Goal: Task Accomplishment & Management: Manage account settings

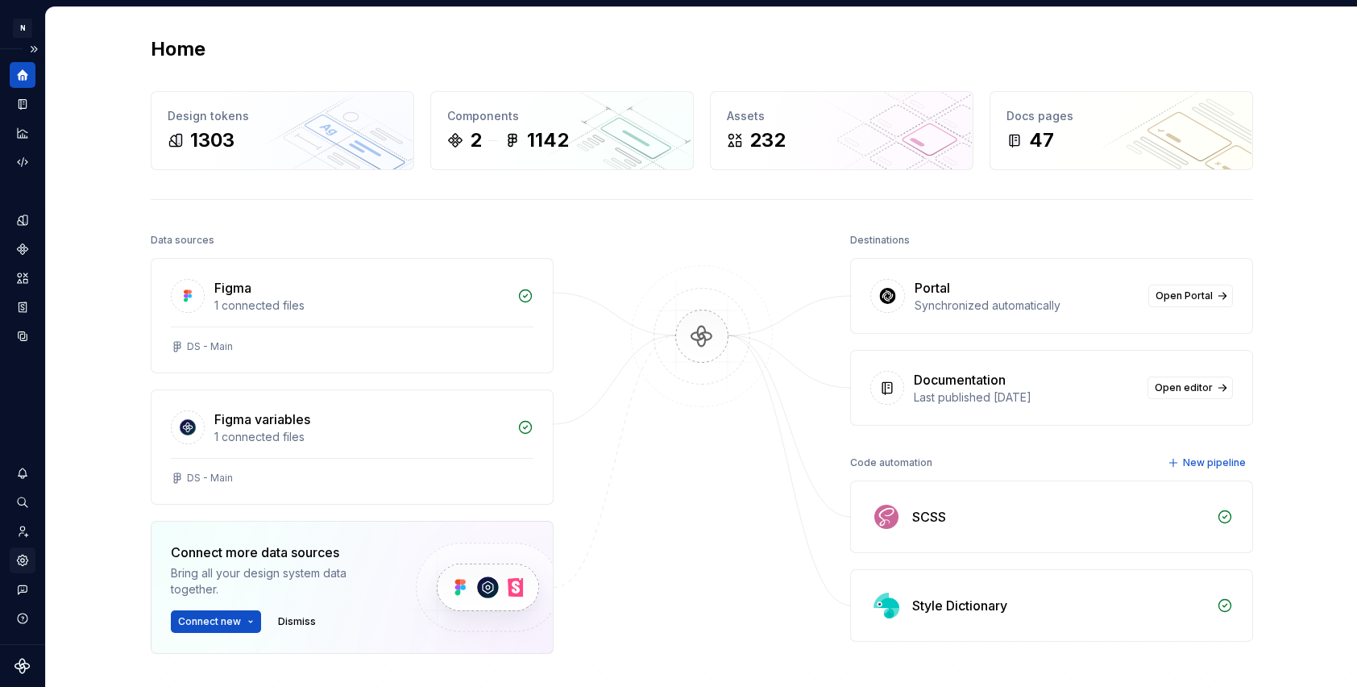
click at [25, 562] on icon "Settings" at bounding box center [22, 559] width 10 height 10
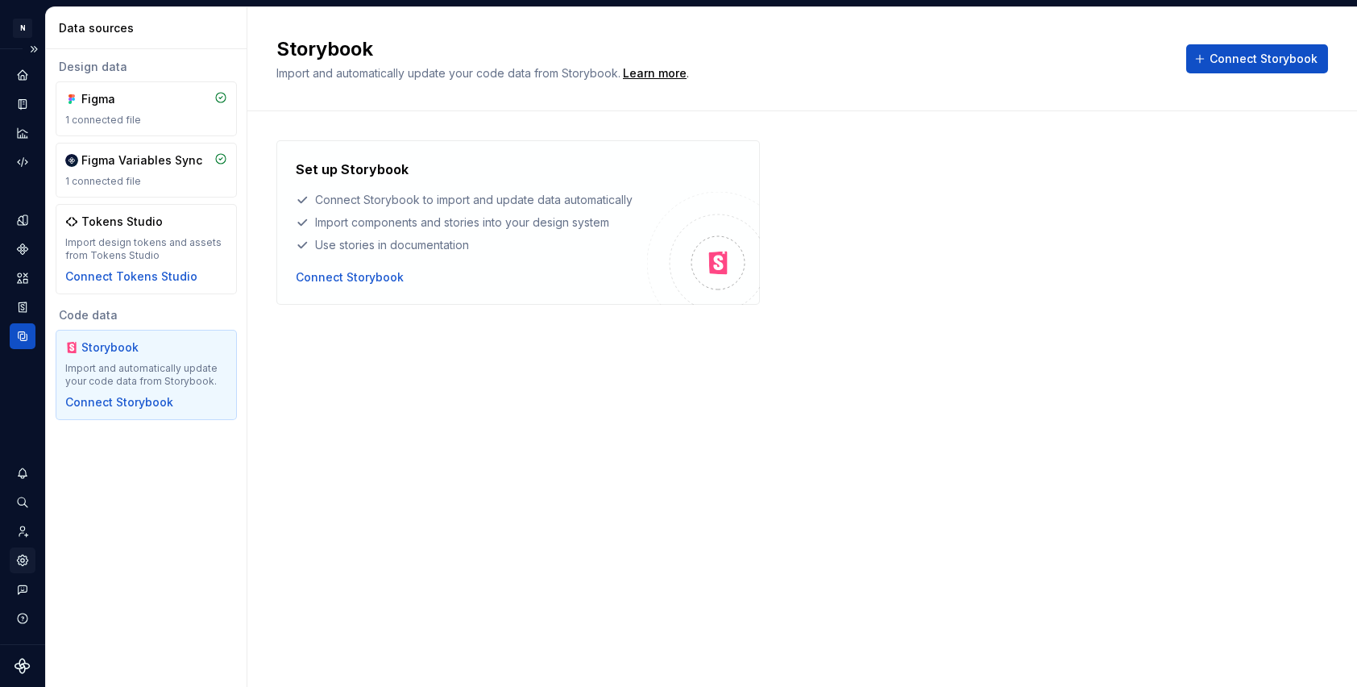
click at [28, 556] on icon "Settings" at bounding box center [22, 560] width 15 height 15
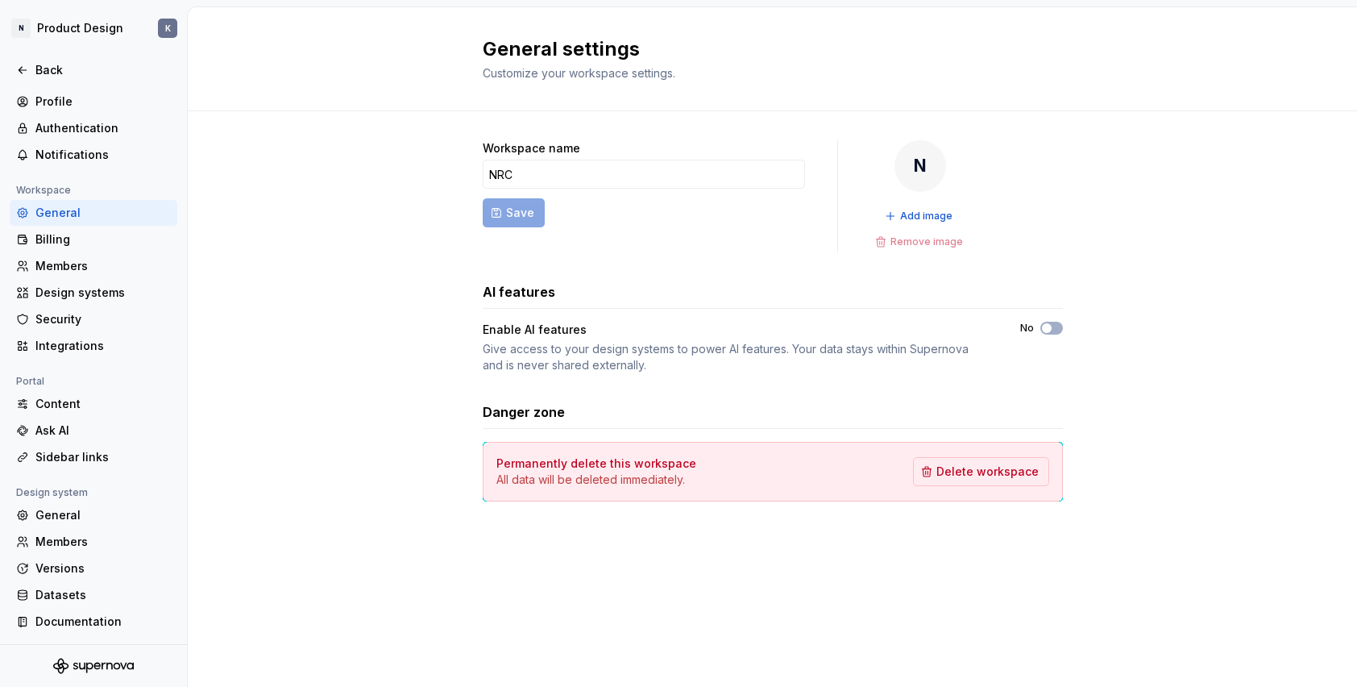
scroll to position [24, 0]
click at [73, 513] on div "General" at bounding box center [102, 515] width 135 height 16
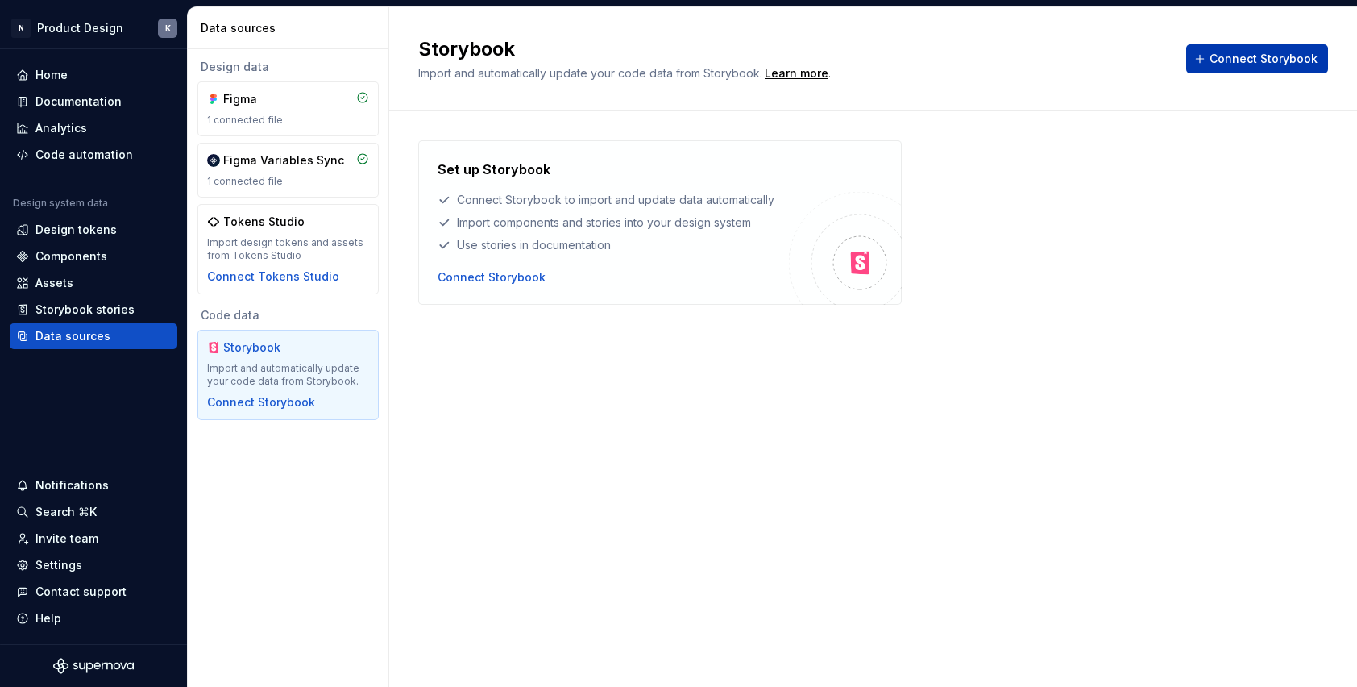
click at [1224, 64] on span "Connect Storybook" at bounding box center [1264, 59] width 108 height 16
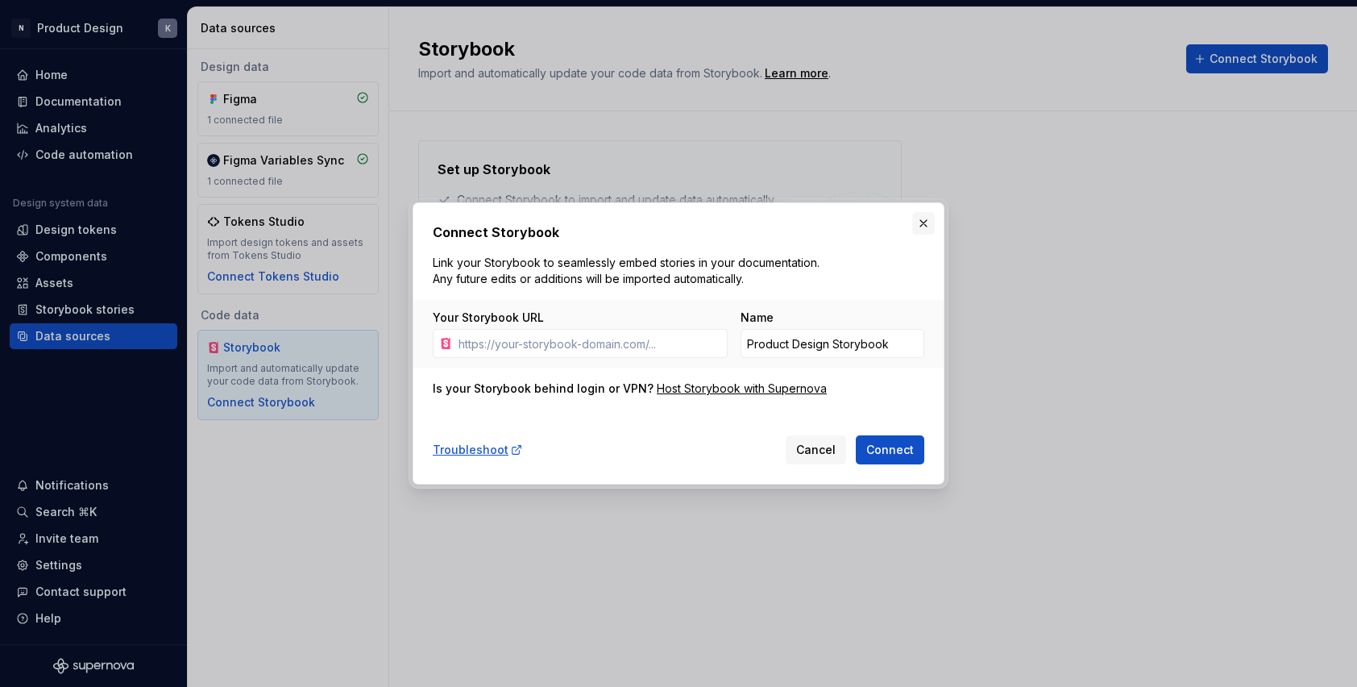
click at [924, 222] on button "button" at bounding box center [923, 223] width 23 height 23
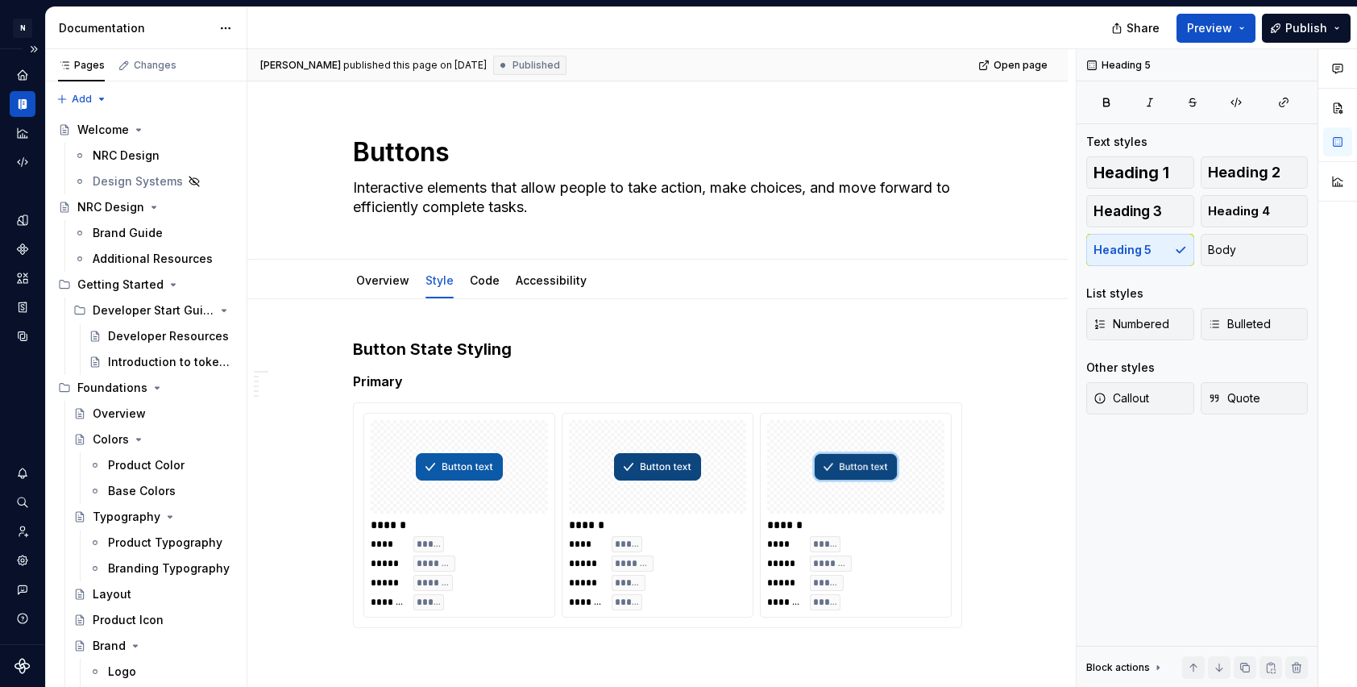
scroll to position [2506, 0]
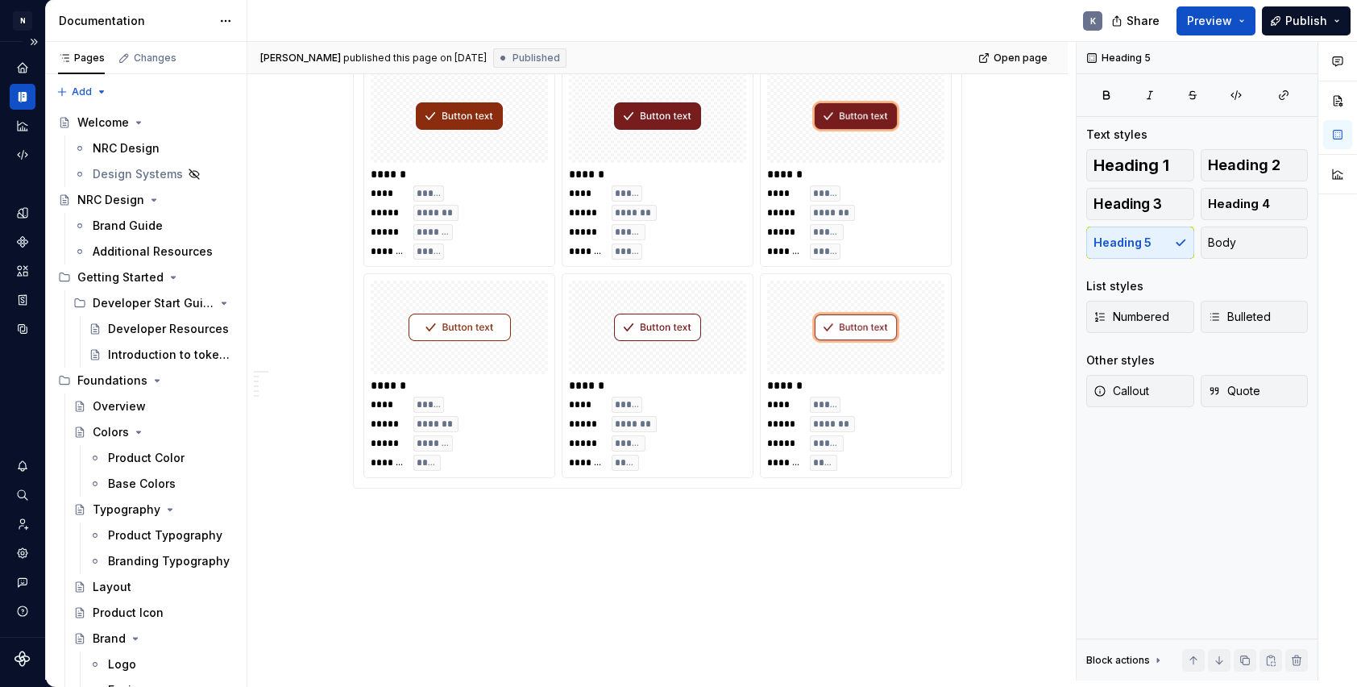
type textarea "*"
click at [23, 541] on div "Settings" at bounding box center [23, 553] width 26 height 26
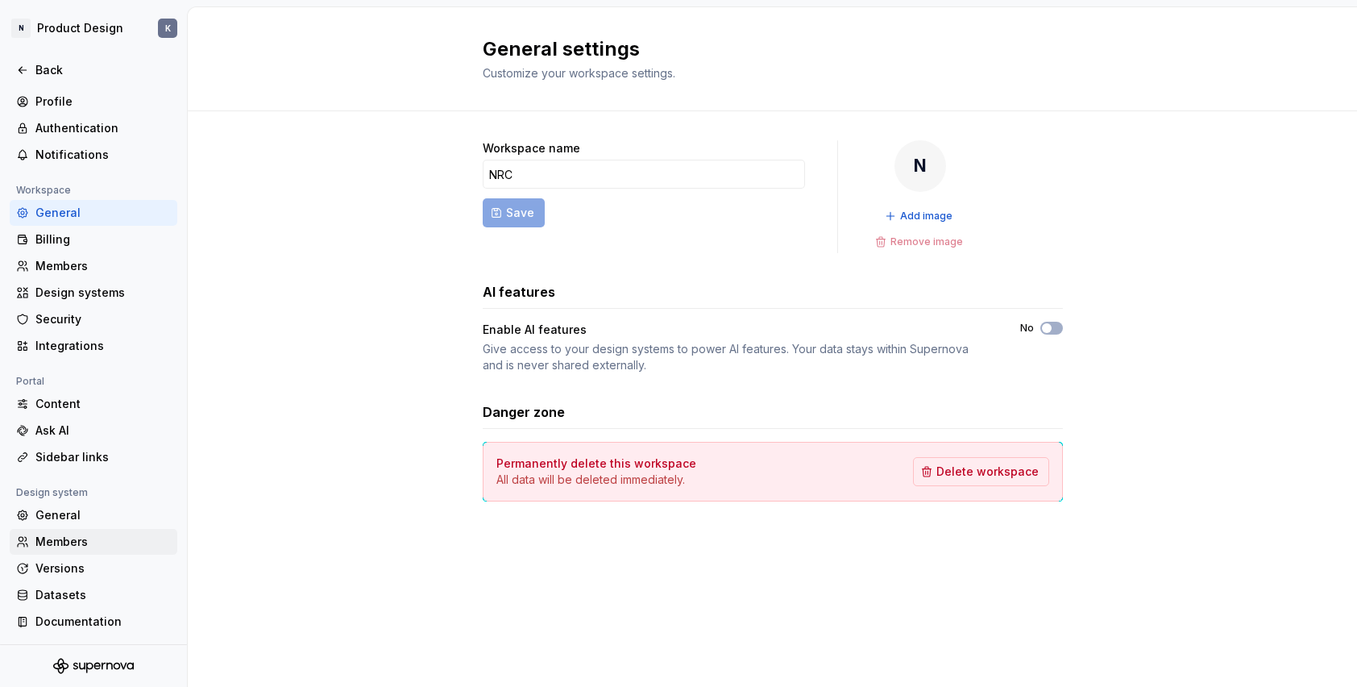
scroll to position [24, 0]
click at [94, 512] on div "General" at bounding box center [102, 515] width 135 height 16
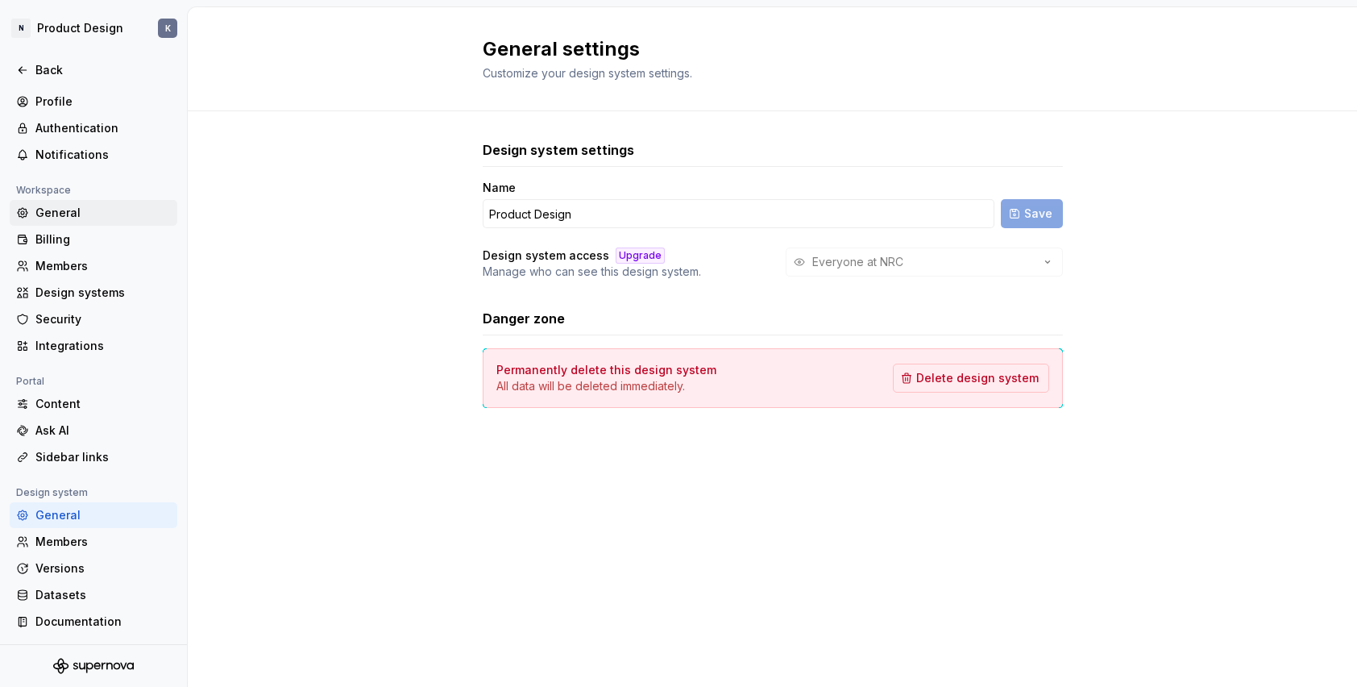
click at [74, 210] on div "General" at bounding box center [102, 213] width 135 height 16
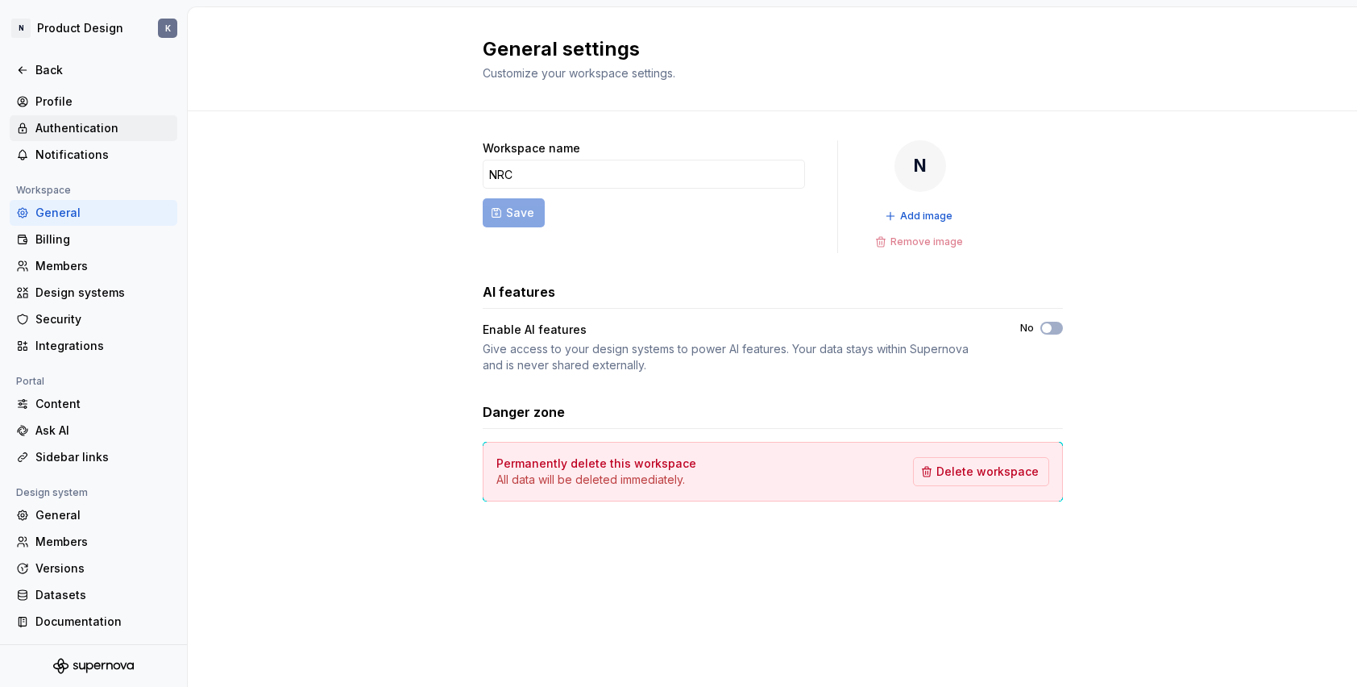
click at [95, 127] on div "Authentication" at bounding box center [102, 128] width 135 height 16
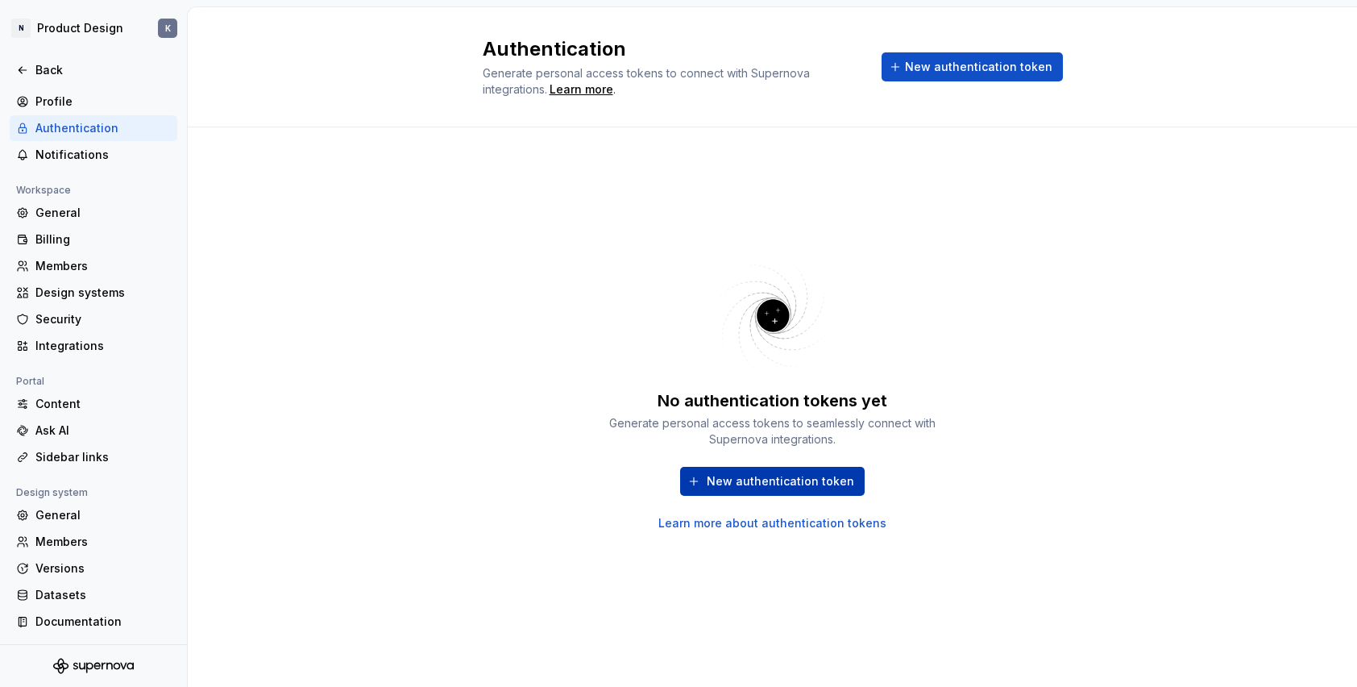
click at [791, 482] on span "New authentication token" at bounding box center [780, 481] width 147 height 16
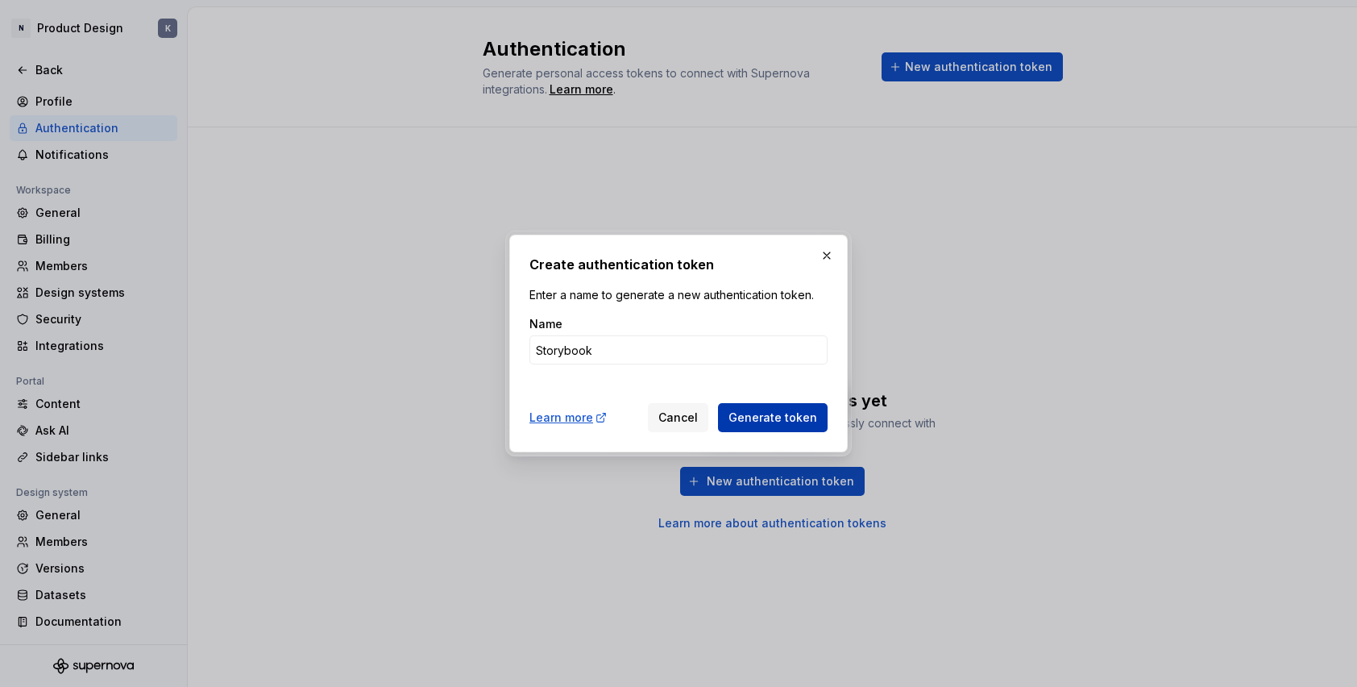
type input "Storybook"
click at [791, 414] on span "Generate token" at bounding box center [773, 417] width 89 height 16
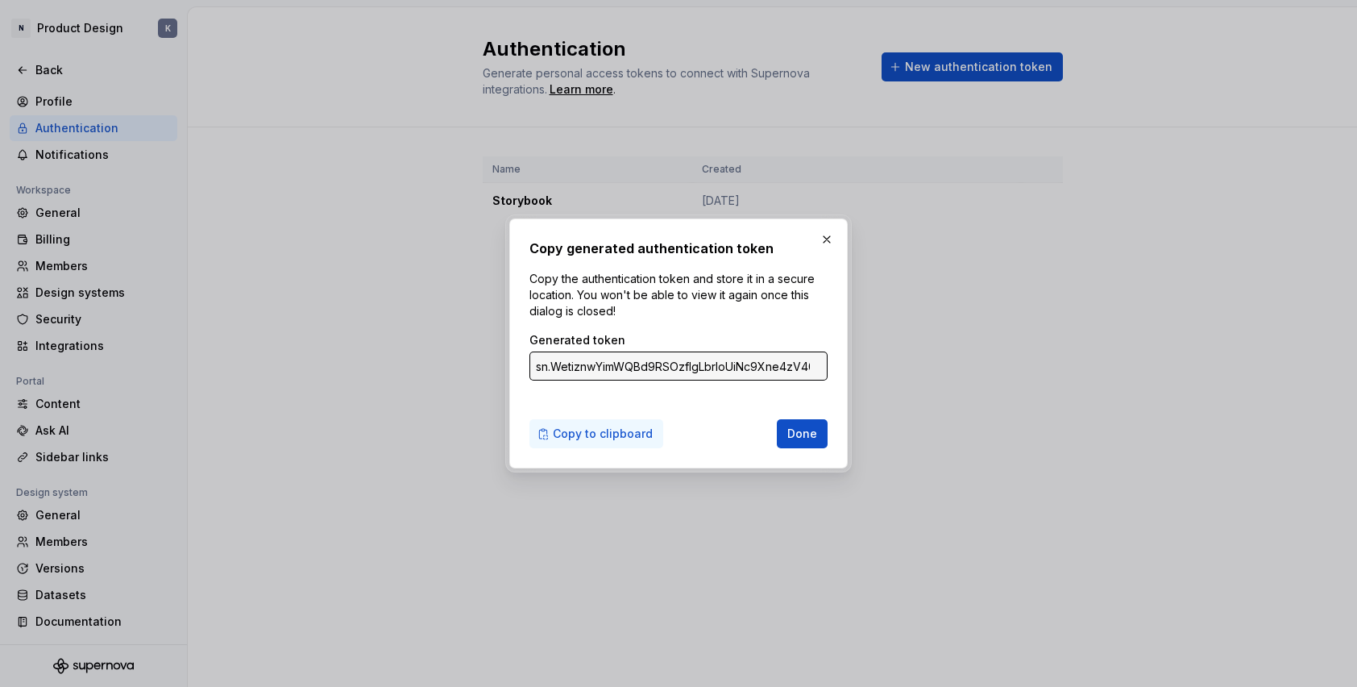
click at [625, 434] on span "Copy to clipboard" at bounding box center [603, 434] width 100 height 16
click at [590, 433] on span "Copy to clipboard" at bounding box center [603, 434] width 100 height 16
click at [621, 434] on span "Copy to clipboard" at bounding box center [603, 434] width 100 height 16
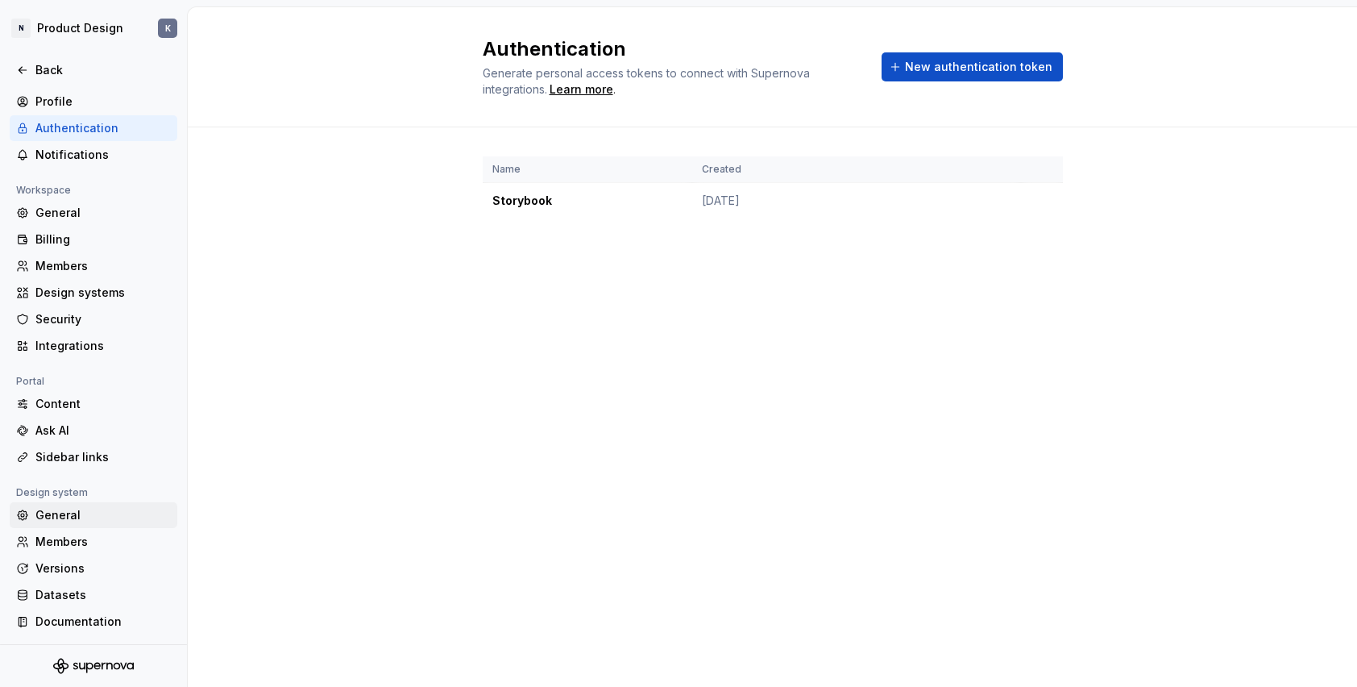
click at [118, 511] on div "General" at bounding box center [102, 515] width 135 height 16
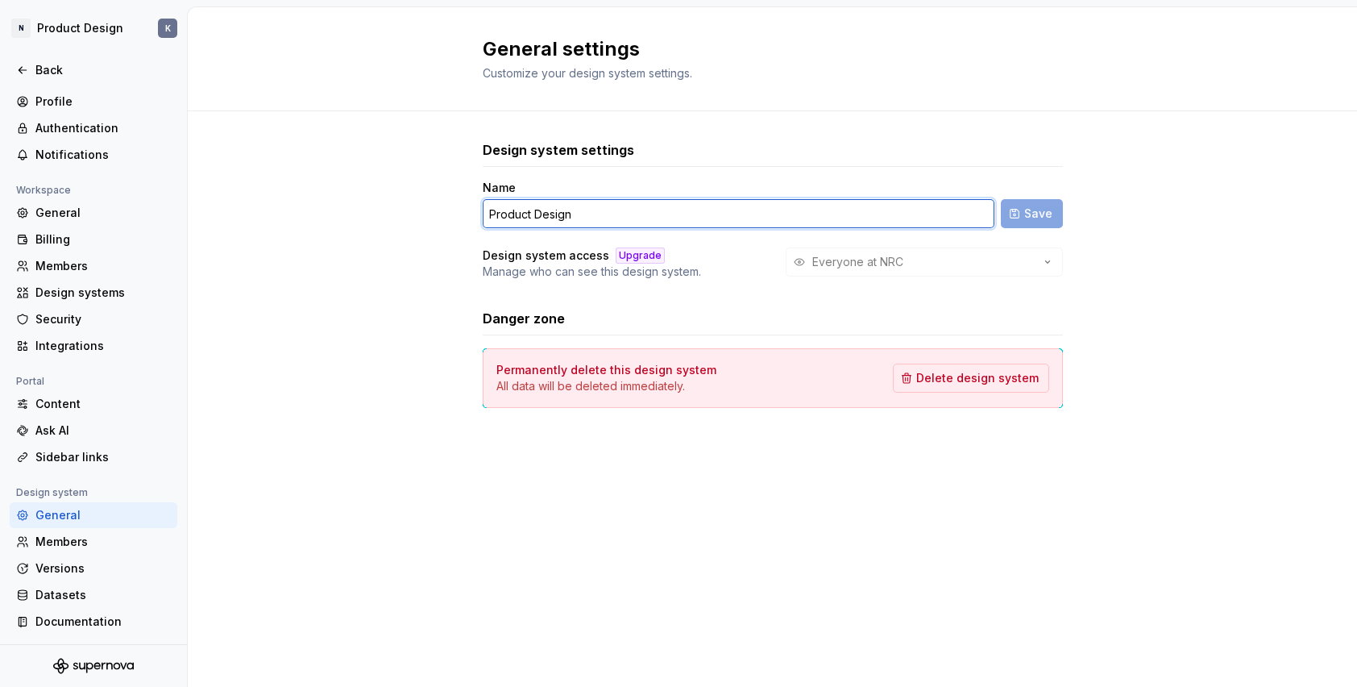
click at [755, 214] on input "Product Design" at bounding box center [739, 213] width 512 height 29
click at [729, 214] on input "Product Design" at bounding box center [739, 213] width 512 height 29
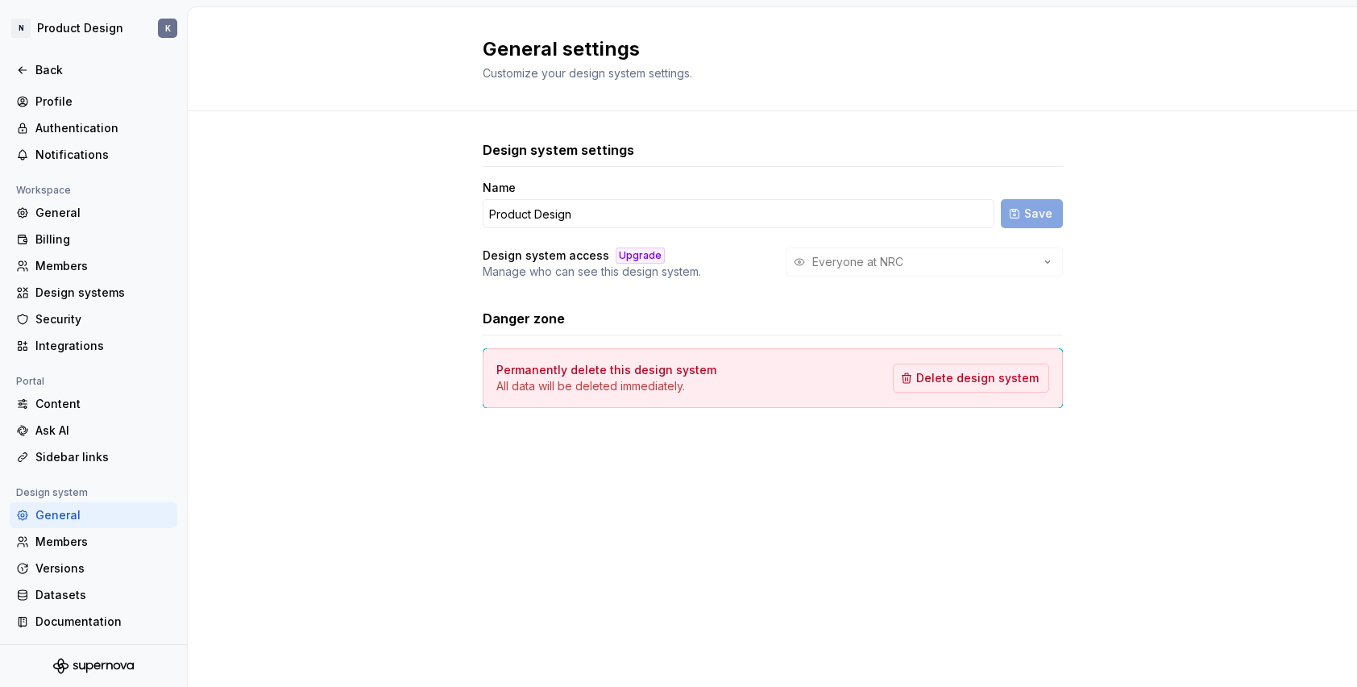
click at [748, 147] on div "Design system settings" at bounding box center [773, 149] width 580 height 19
click at [73, 96] on div "Profile" at bounding box center [102, 101] width 135 height 16
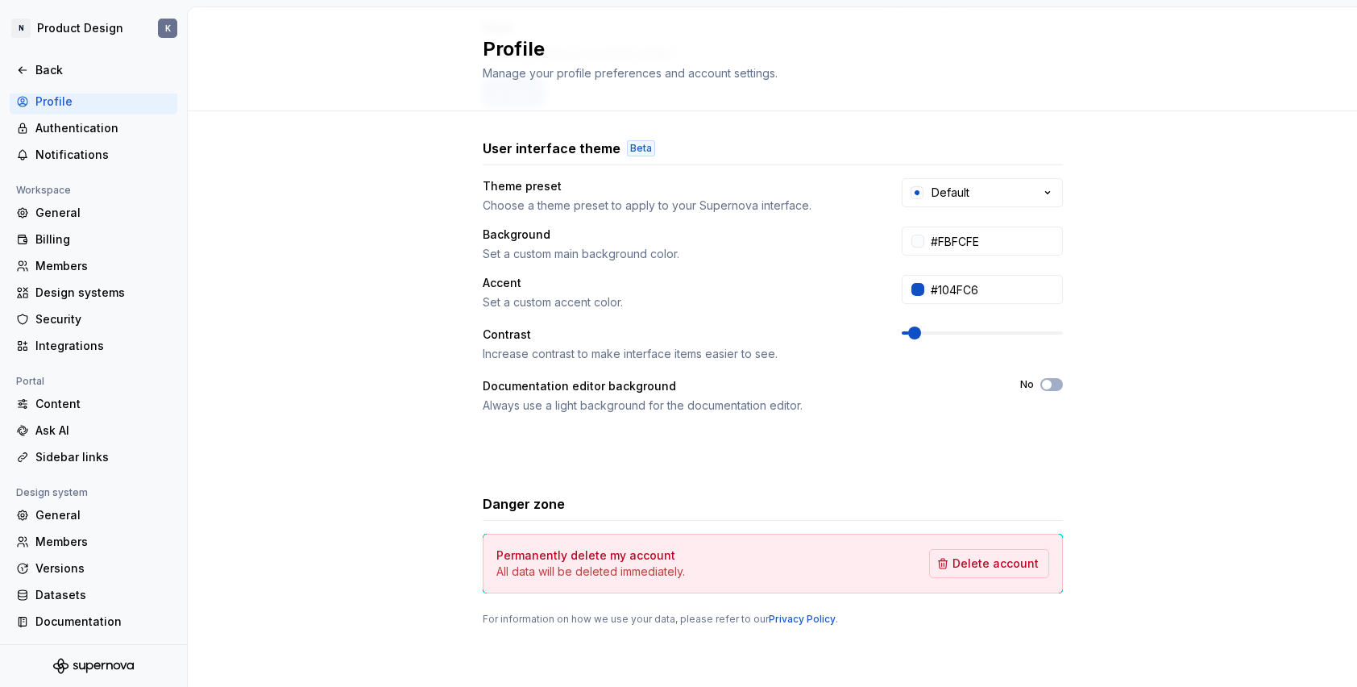
scroll to position [237, 0]
click at [114, 131] on div "Authentication" at bounding box center [102, 128] width 135 height 16
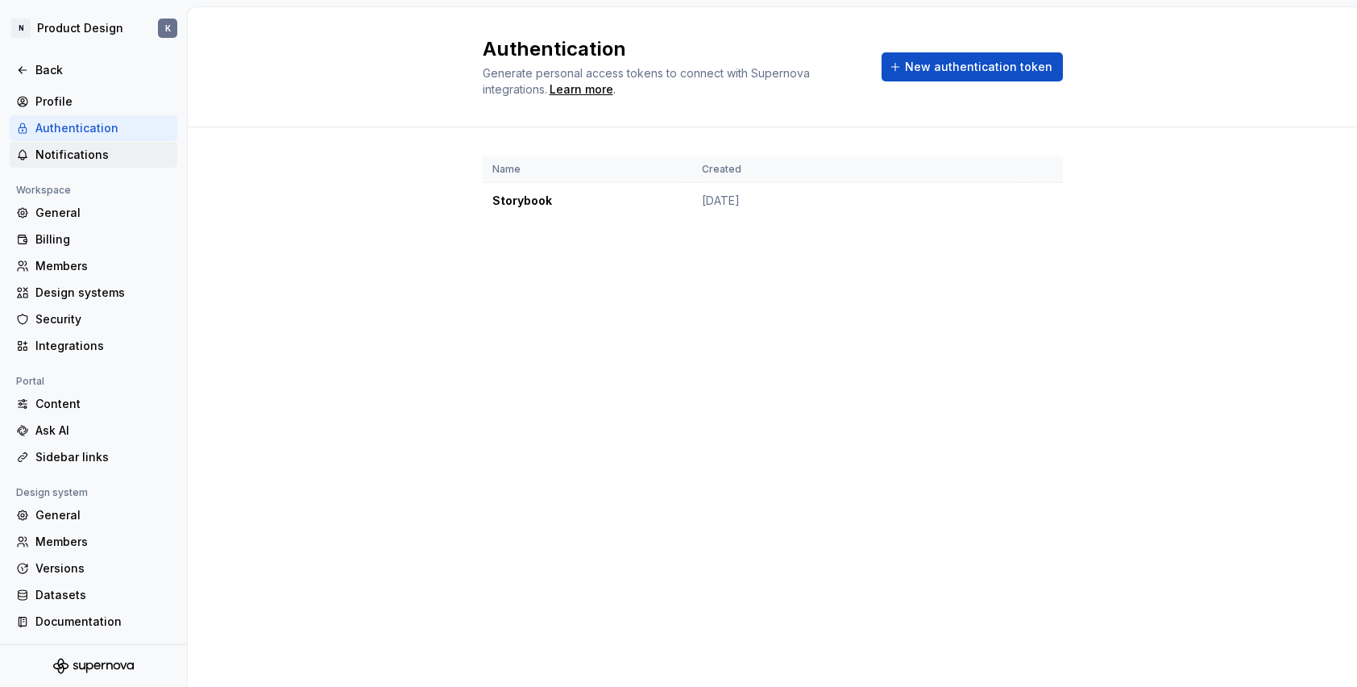
click at [100, 154] on div "Notifications" at bounding box center [102, 155] width 135 height 16
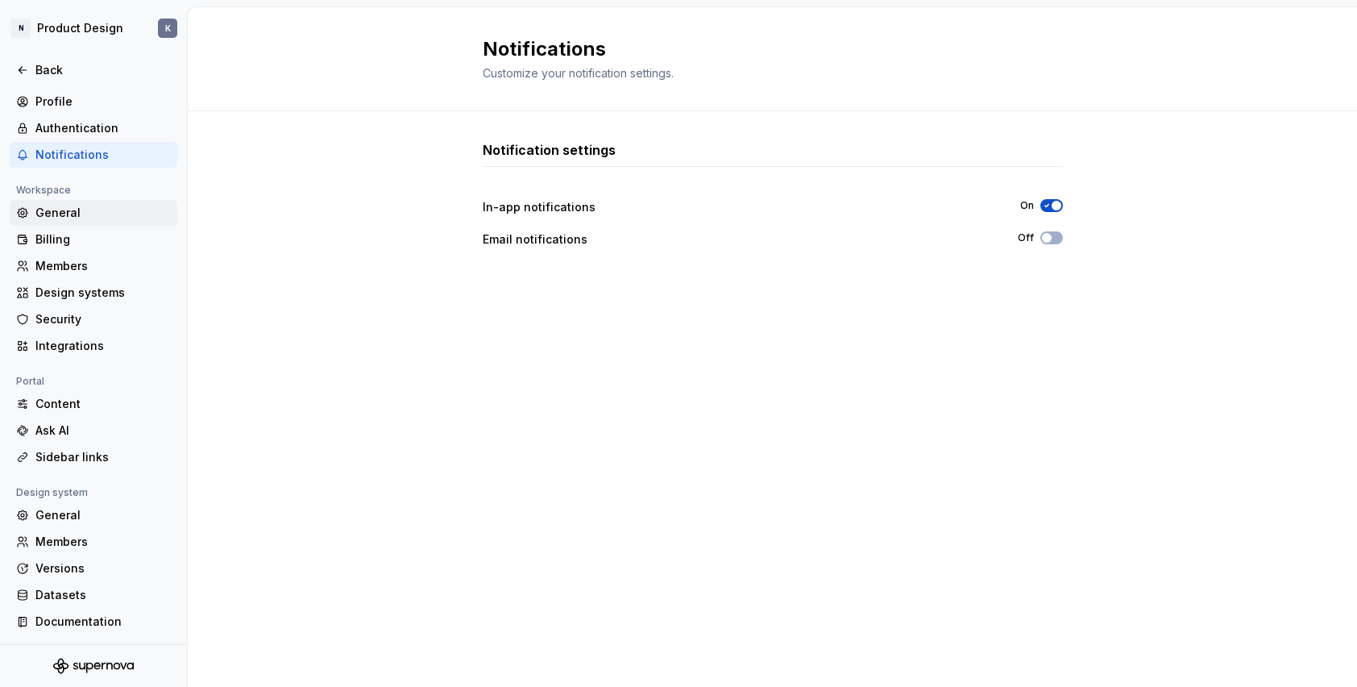
click at [64, 210] on div "General" at bounding box center [102, 213] width 135 height 16
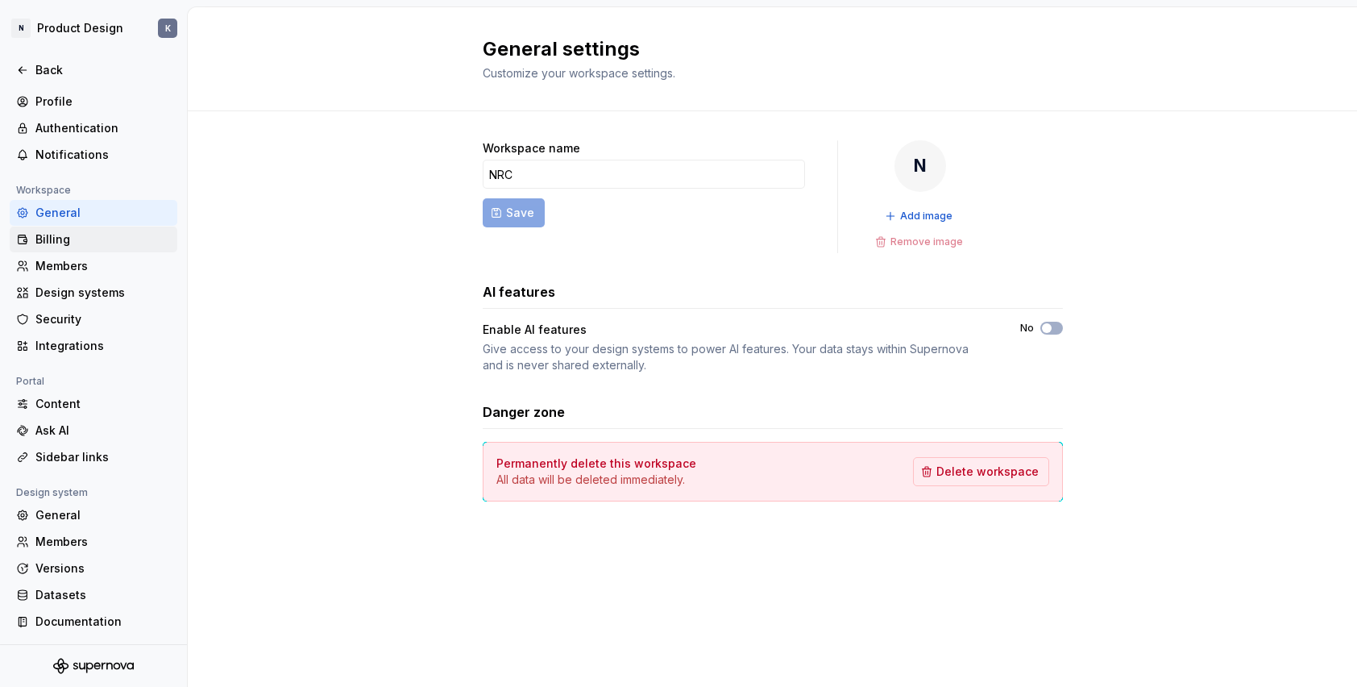
click at [105, 235] on div "Billing" at bounding box center [102, 239] width 135 height 16
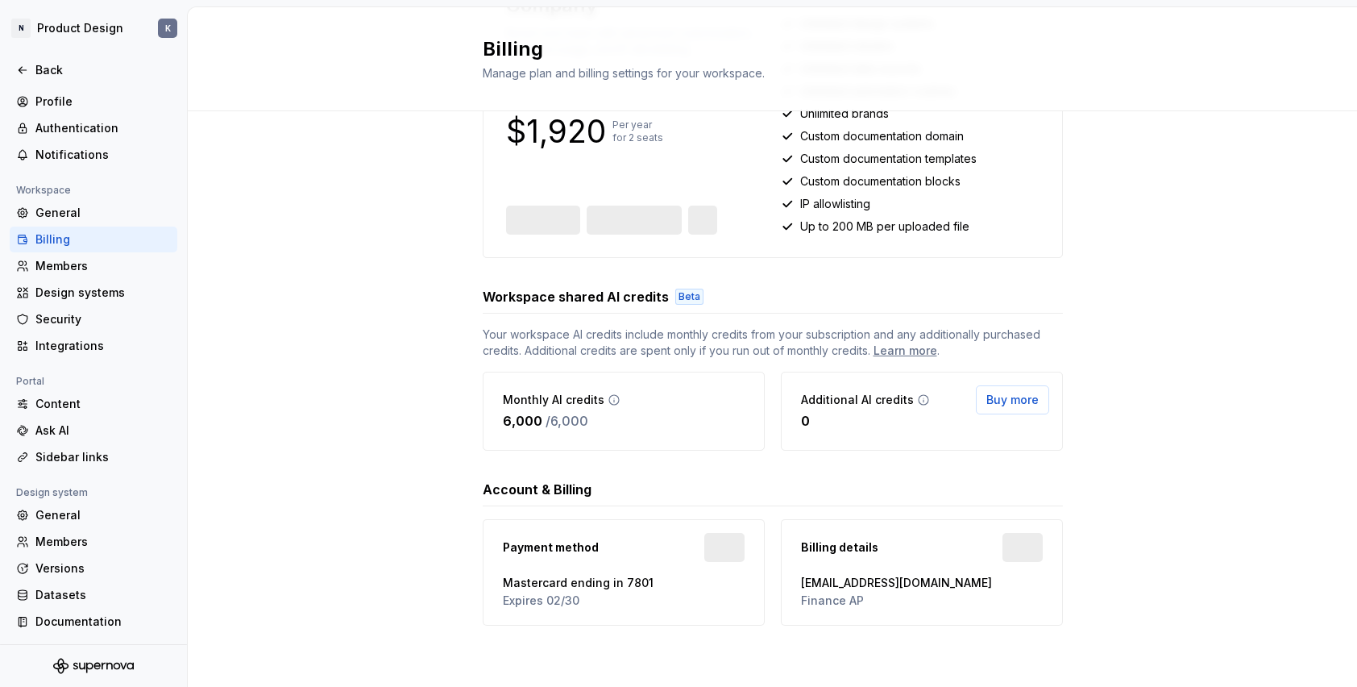
scroll to position [289, 0]
click at [90, 264] on div "Members" at bounding box center [102, 266] width 135 height 16
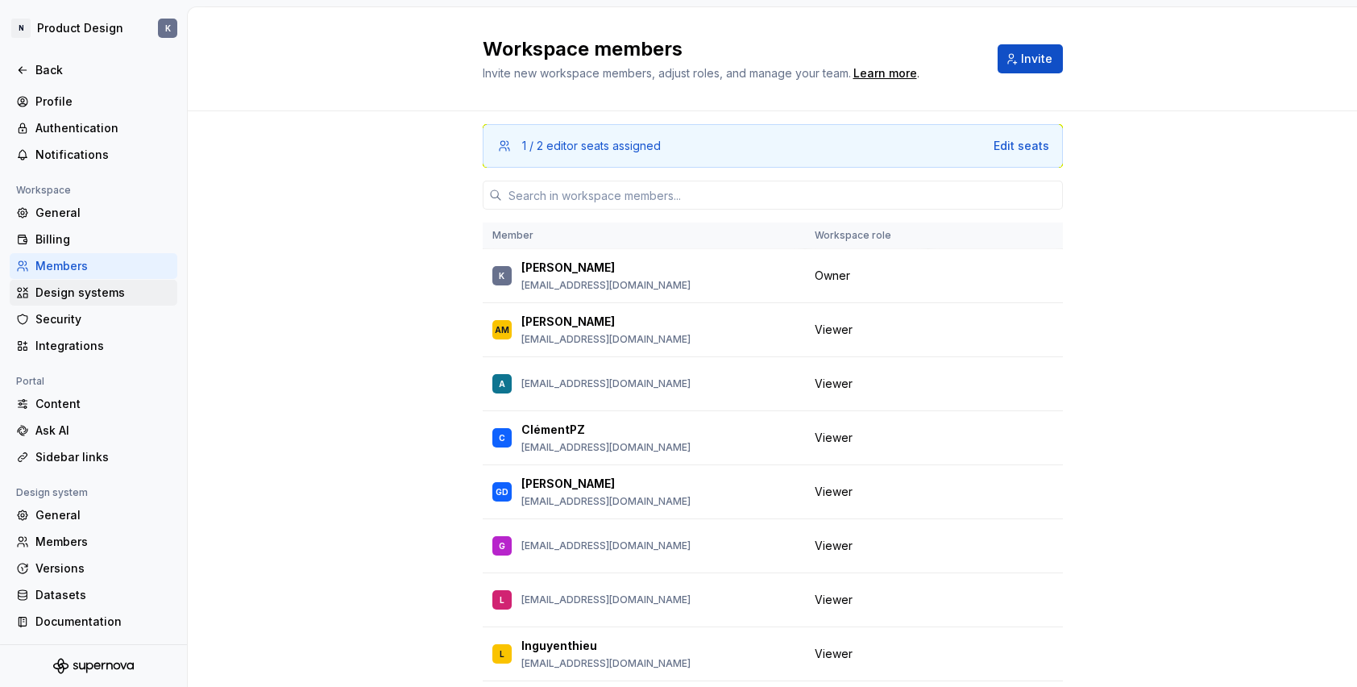
click at [112, 295] on div "Design systems" at bounding box center [102, 292] width 135 height 16
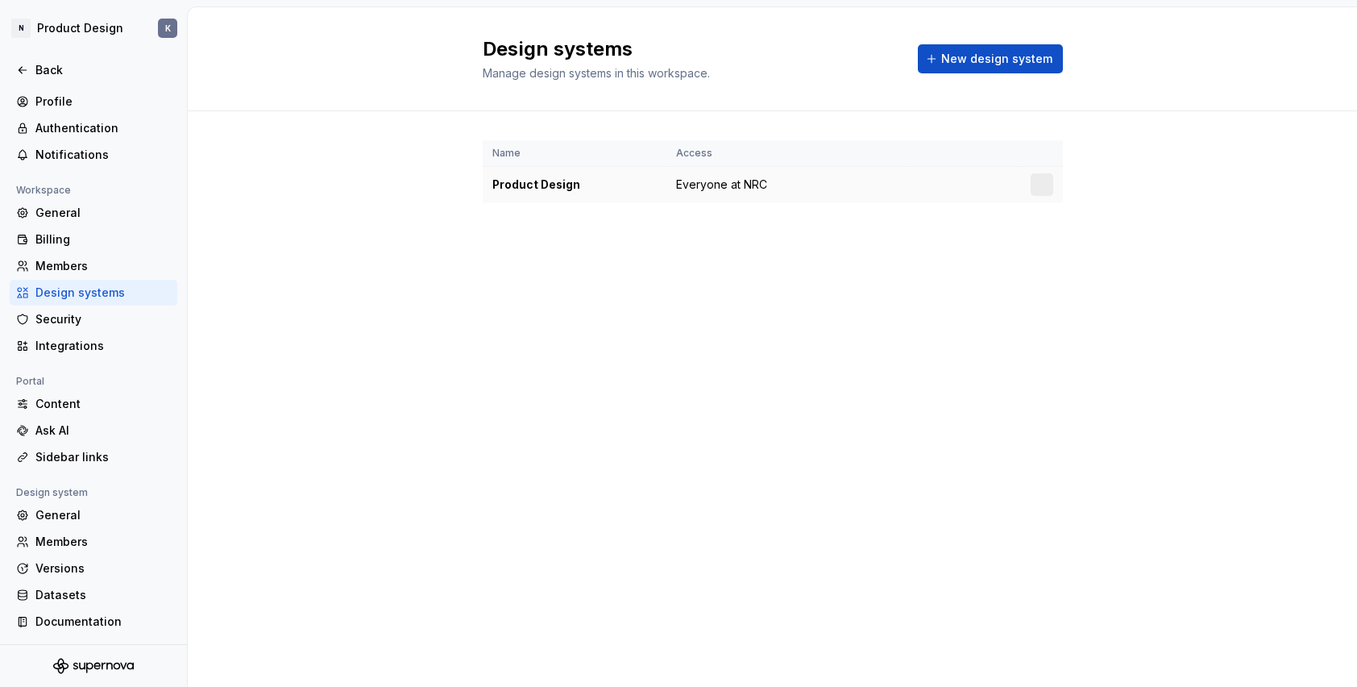
click at [562, 185] on div "Product Design" at bounding box center [574, 184] width 164 height 16
click at [1041, 181] on html "N Product Design K Back Account Profile Authentication Notifications Workspace …" at bounding box center [678, 343] width 1357 height 687
click at [1086, 239] on div "Design system settings" at bounding box center [1137, 242] width 153 height 16
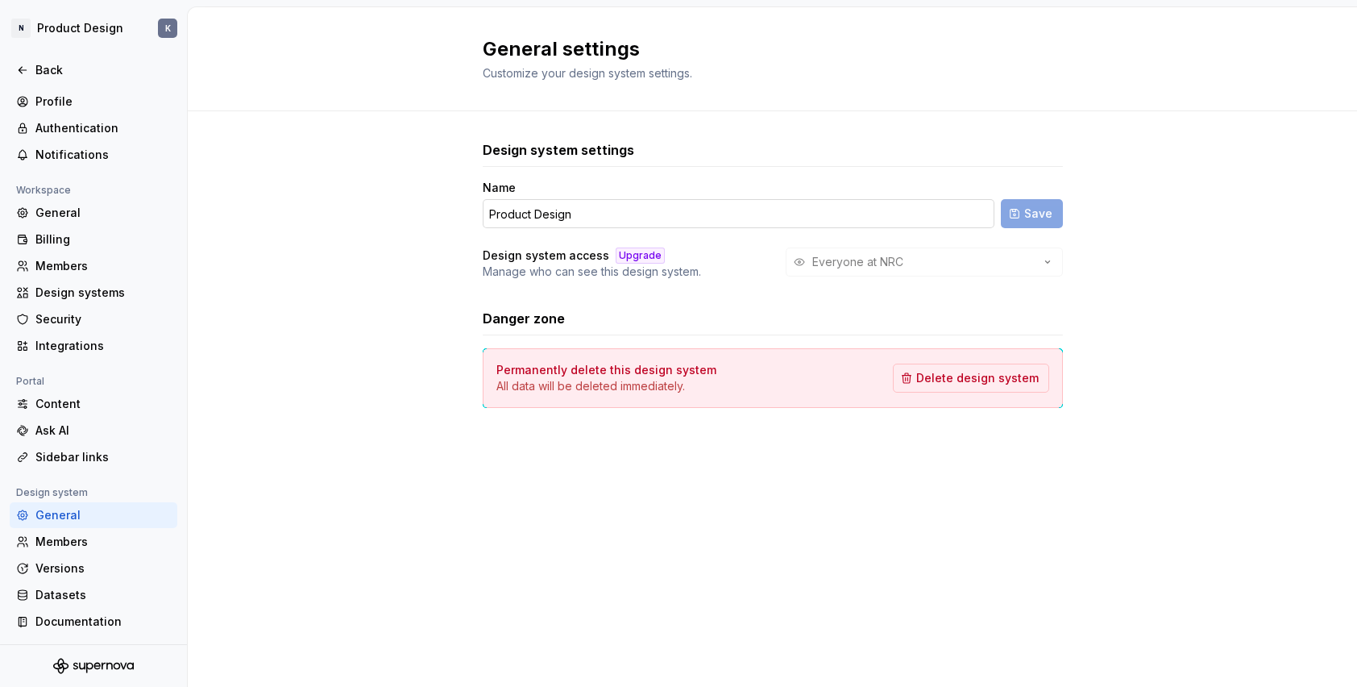
click at [579, 214] on input "Product Design" at bounding box center [739, 213] width 512 height 29
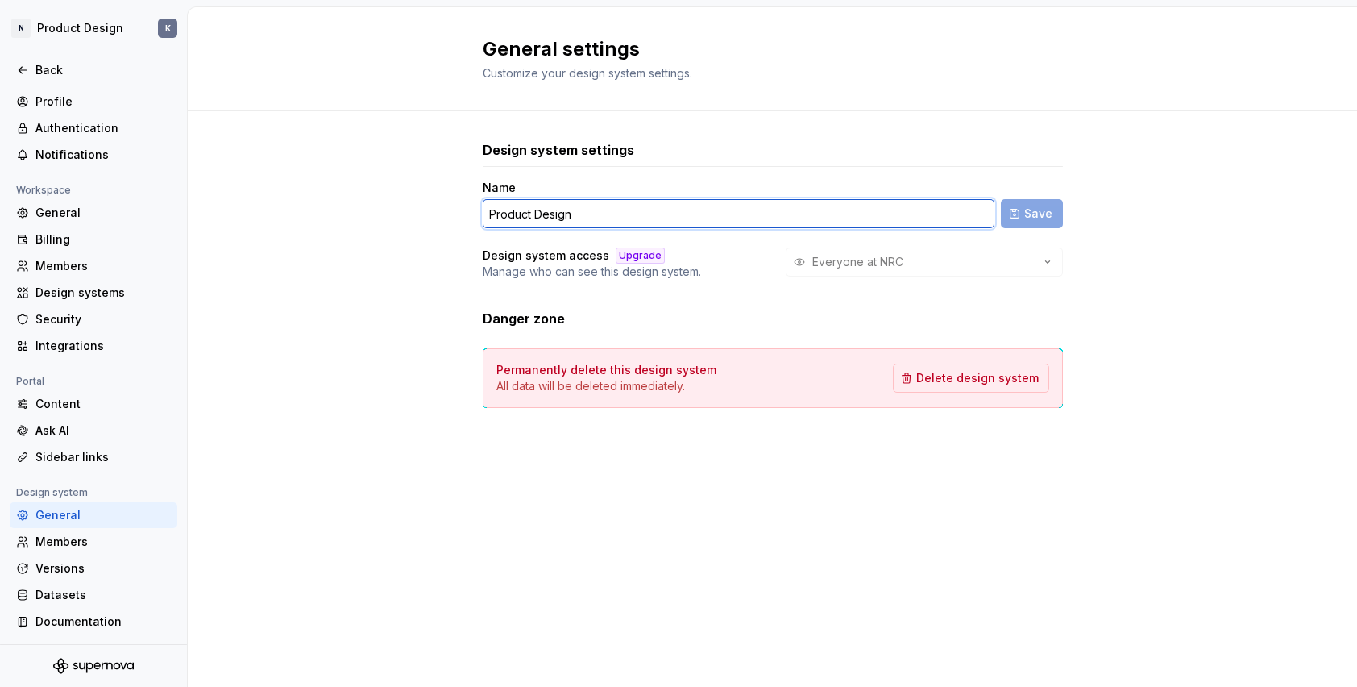
click at [579, 214] on input "Product Design" at bounding box center [739, 213] width 512 height 29
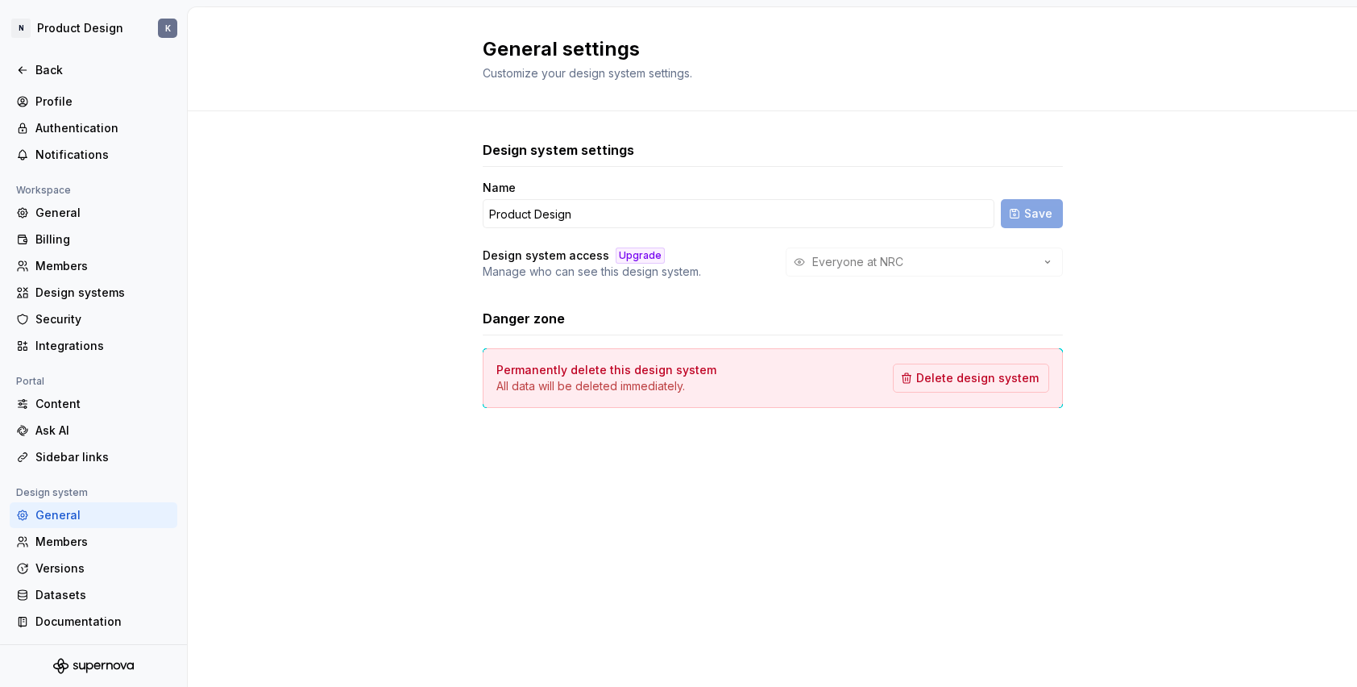
click at [327, 232] on div "Design system settings Name Product Design Save Design system access Upgrade Ma…" at bounding box center [772, 290] width 1169 height 358
click at [72, 291] on div "Design systems" at bounding box center [102, 292] width 135 height 16
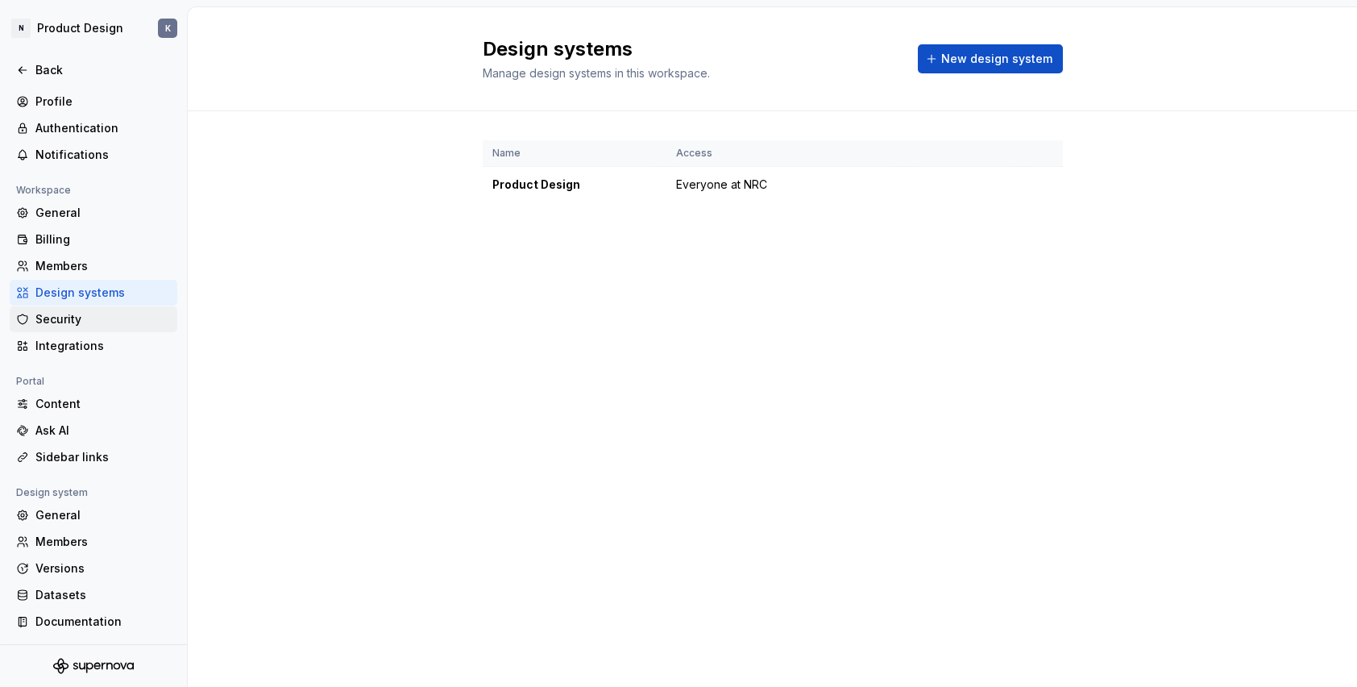
click at [73, 326] on div "Security" at bounding box center [102, 319] width 135 height 16
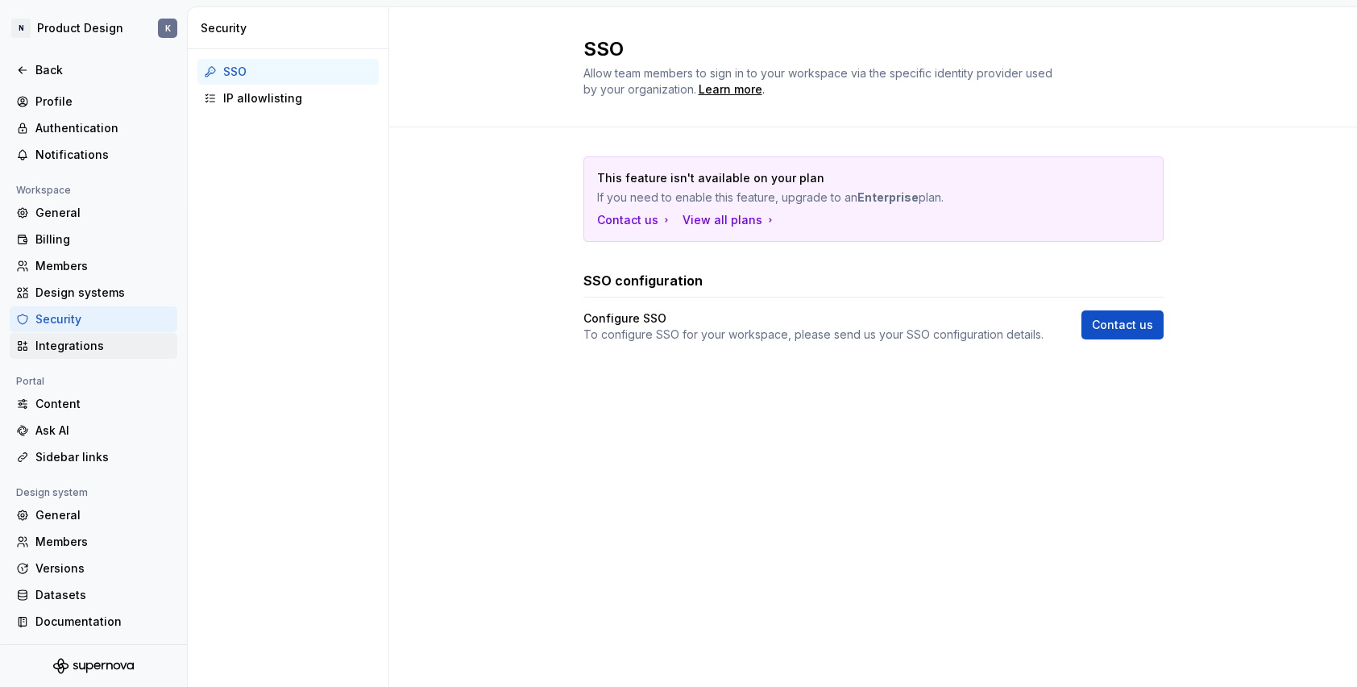
click at [90, 347] on div "Integrations" at bounding box center [102, 346] width 135 height 16
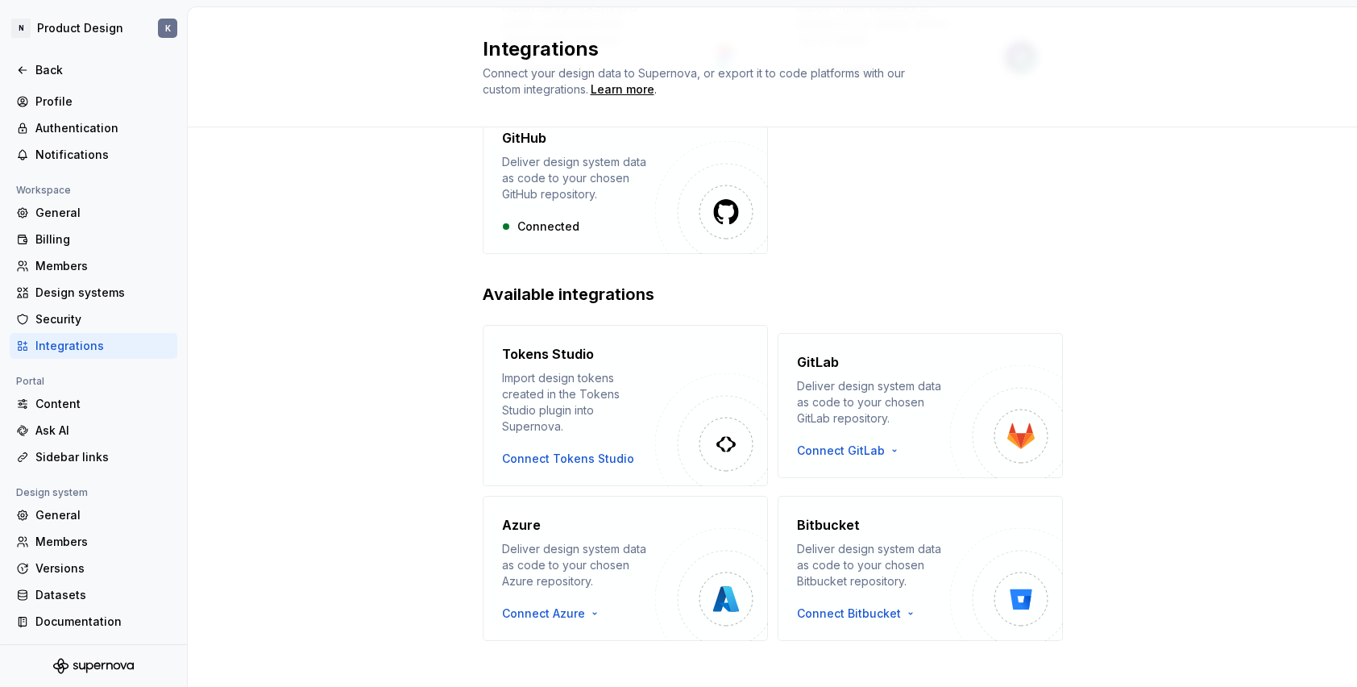
scroll to position [243, 0]
click at [85, 512] on div "General" at bounding box center [102, 515] width 135 height 16
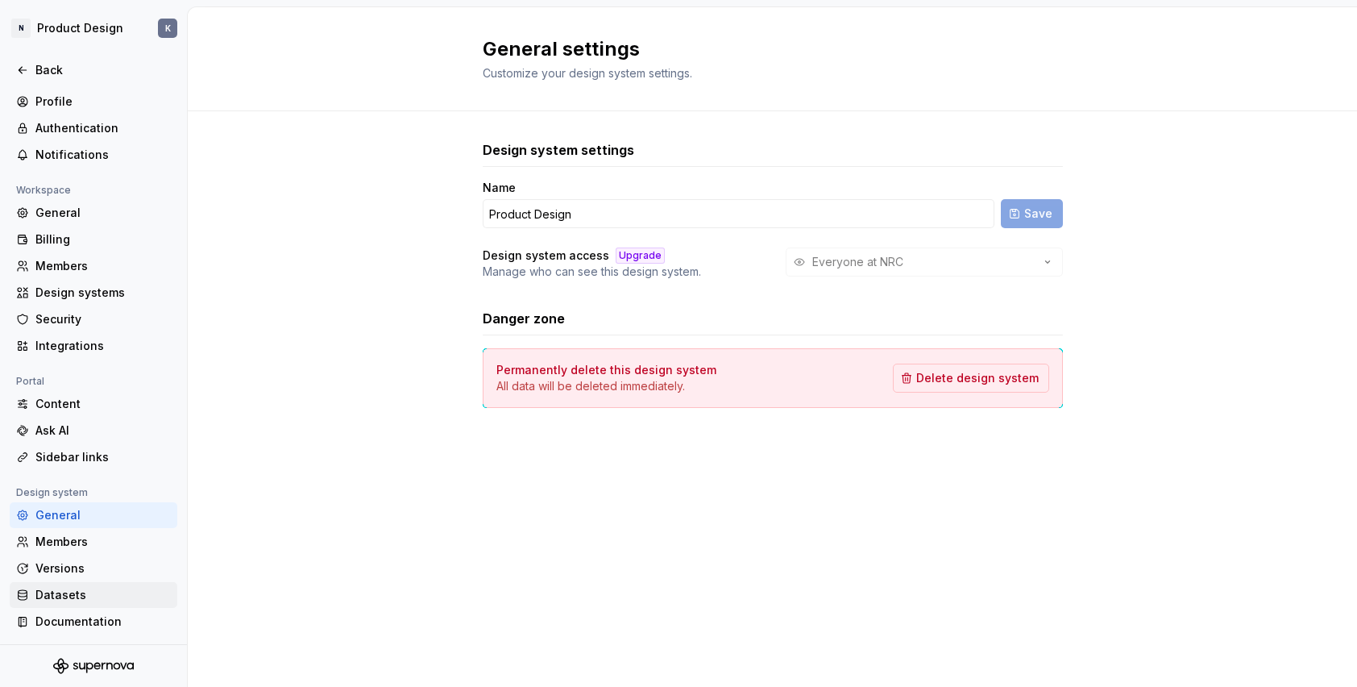
click at [73, 588] on div "Datasets" at bounding box center [102, 595] width 135 height 16
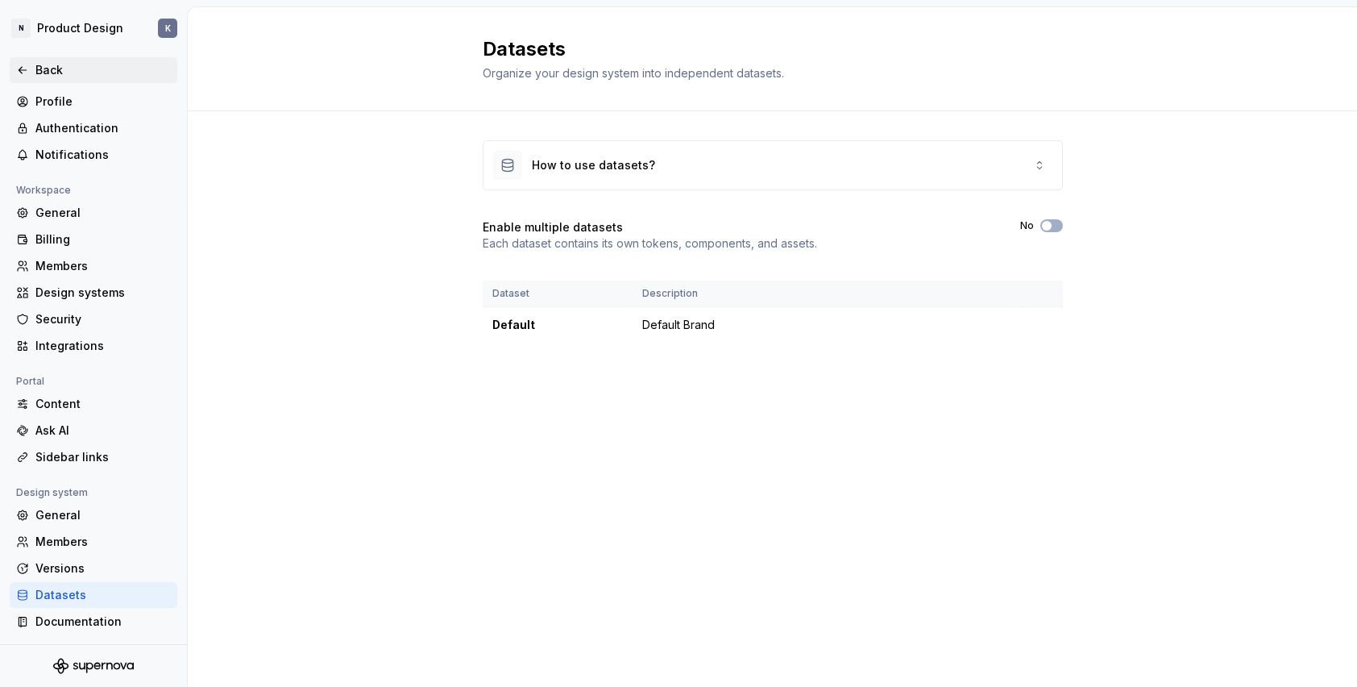
click at [36, 66] on div "Back" at bounding box center [102, 70] width 135 height 16
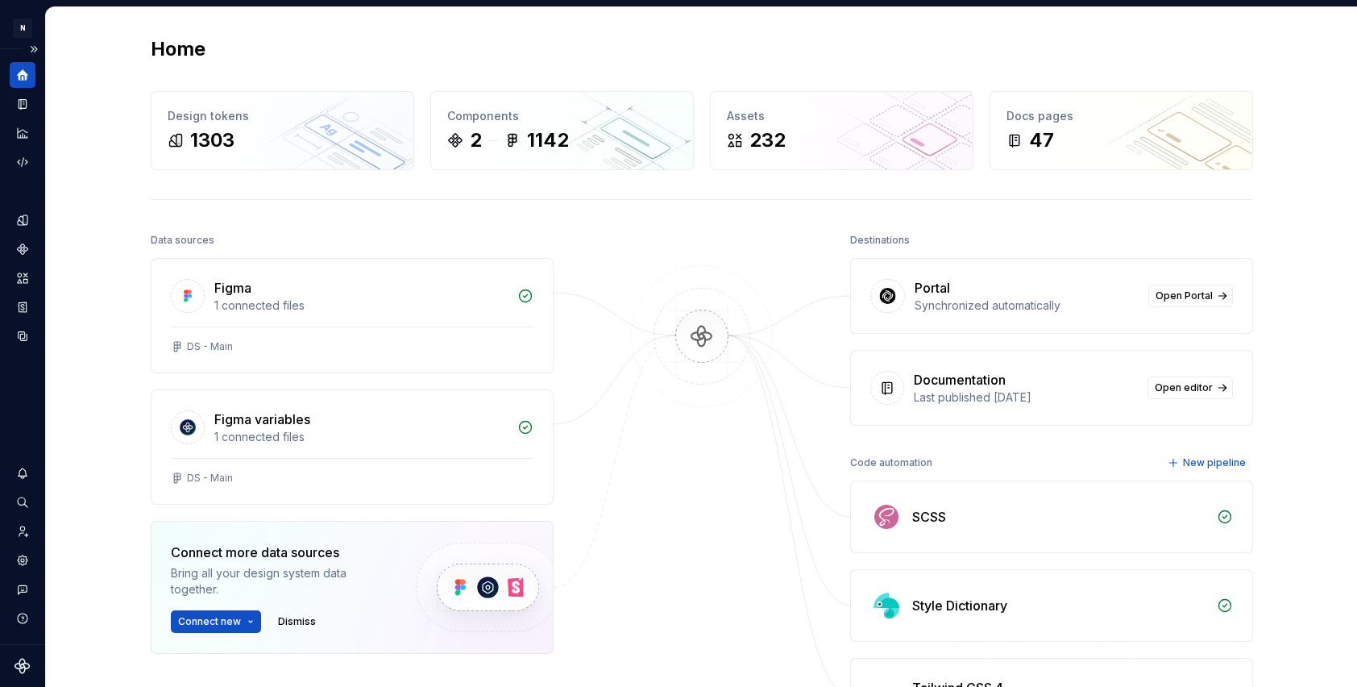
click at [27, 661] on icon "Supernova Logo" at bounding box center [23, 666] width 16 height 16
click at [28, 47] on button "Expand sidebar" at bounding box center [34, 49] width 23 height 23
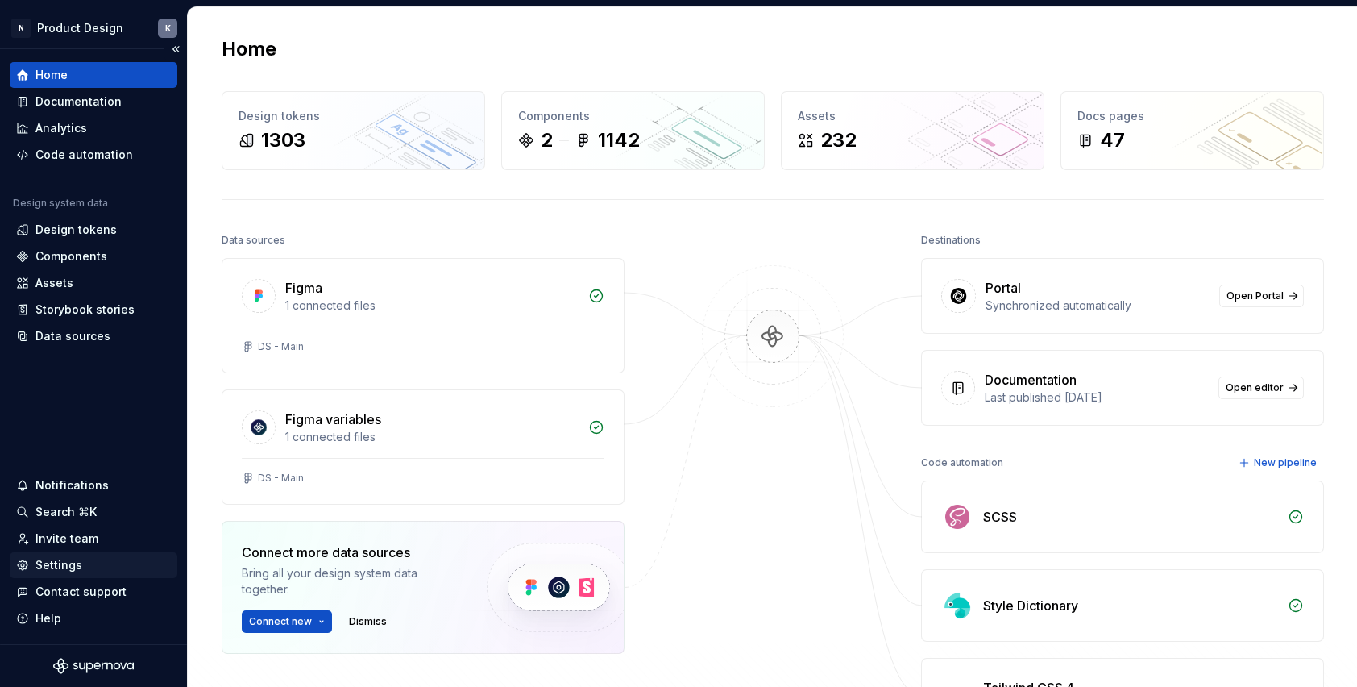
click at [42, 565] on div "Settings" at bounding box center [58, 565] width 47 height 16
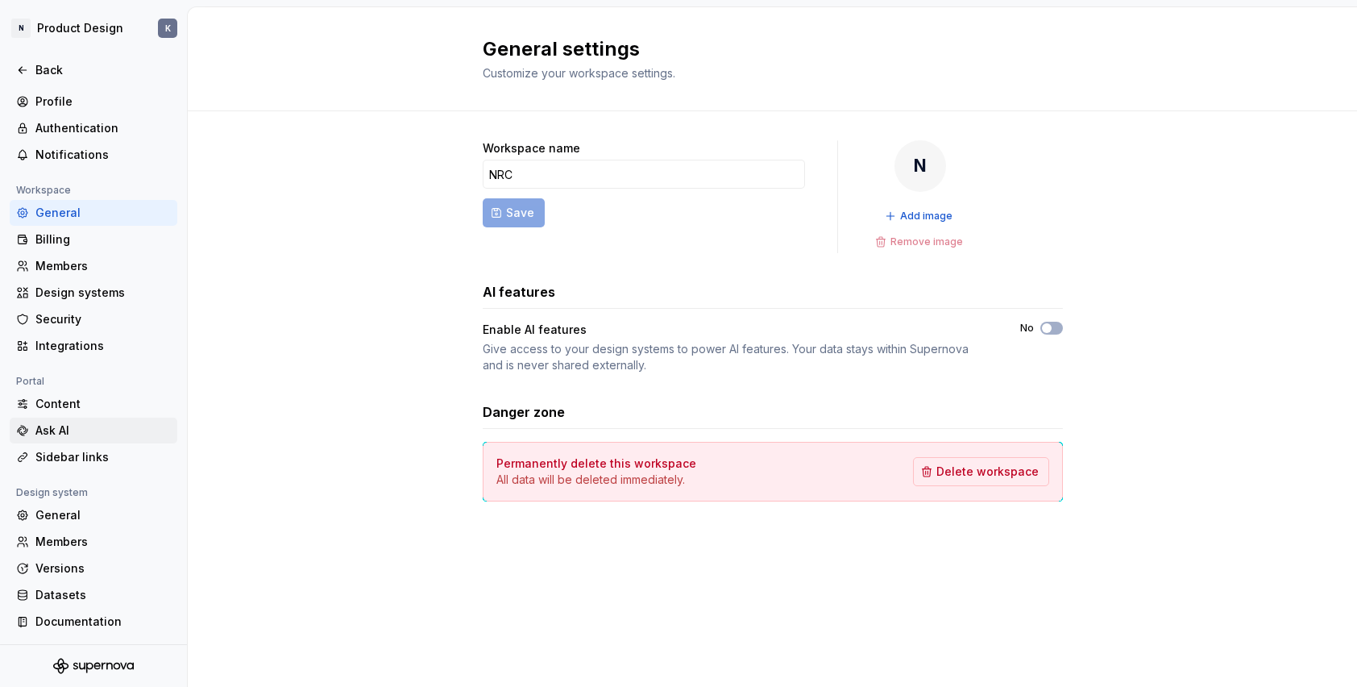
scroll to position [24, 0]
click at [57, 348] on div "Integrations" at bounding box center [102, 346] width 135 height 16
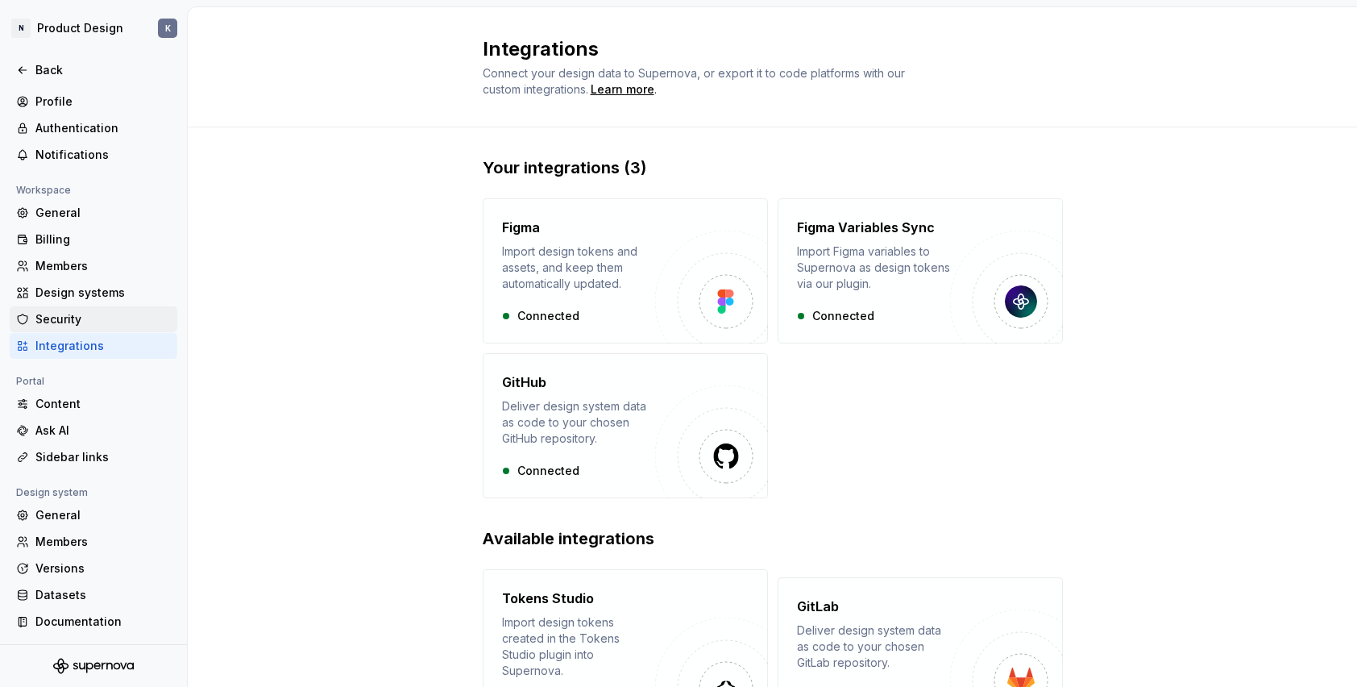
click at [81, 322] on div "Security" at bounding box center [102, 319] width 135 height 16
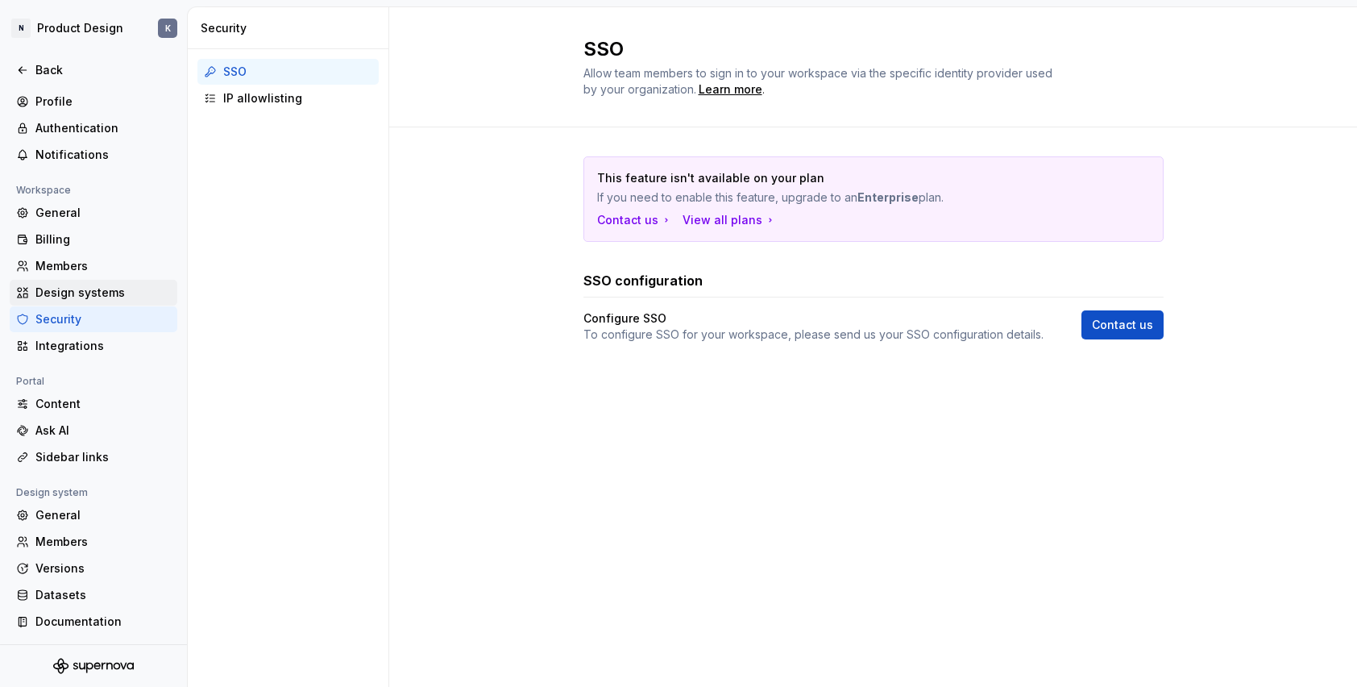
click at [81, 287] on div "Design systems" at bounding box center [102, 292] width 135 height 16
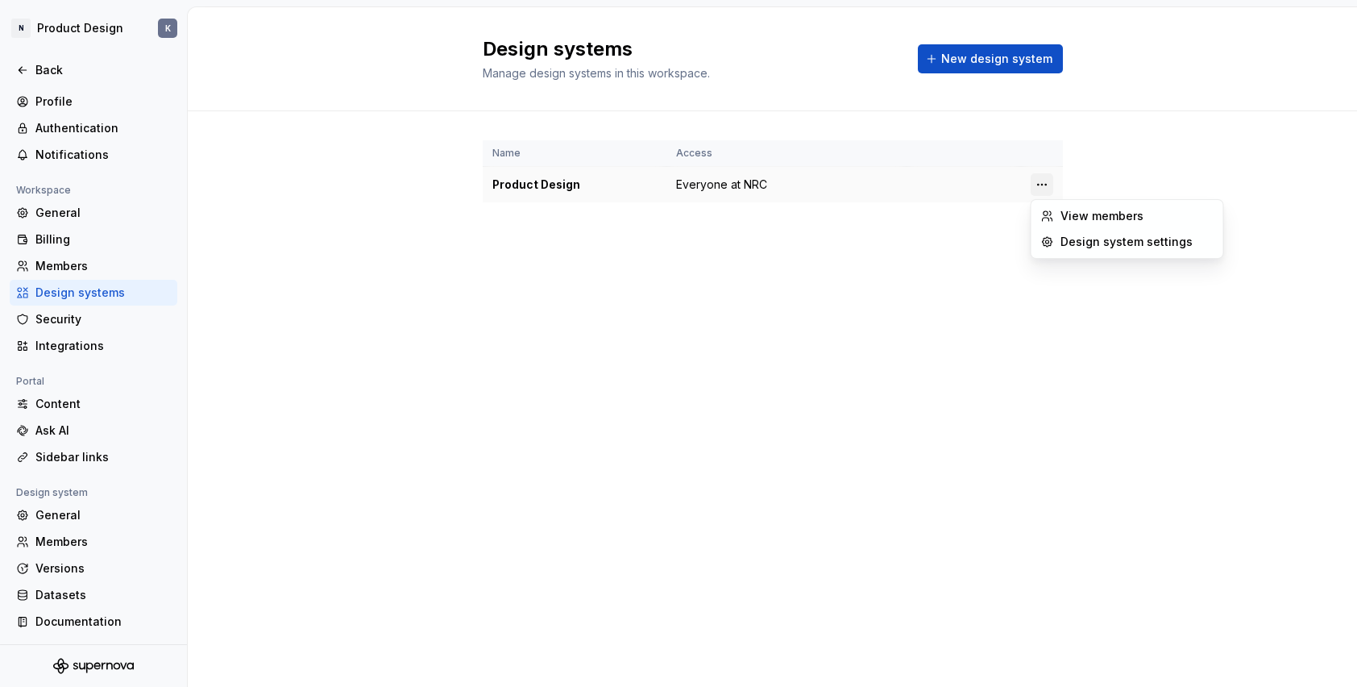
click at [1042, 184] on html "N Product Design K Back Account Profile Authentication Notifications Workspace …" at bounding box center [678, 343] width 1357 height 687
click at [1073, 243] on div "Design system settings" at bounding box center [1137, 242] width 153 height 16
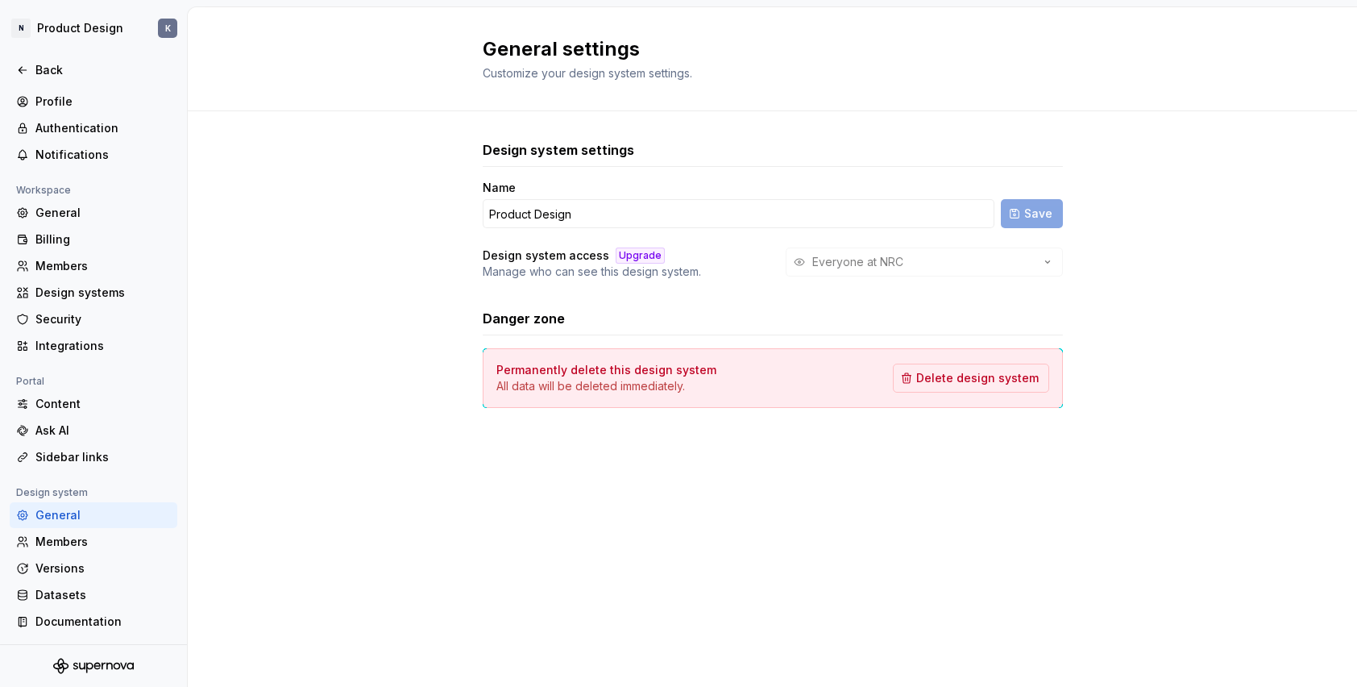
click at [633, 177] on div "Design system settings Name Product Design Save Design system access Upgrade Ma…" at bounding box center [773, 209] width 580 height 139
click at [84, 212] on div "General" at bounding box center [102, 213] width 135 height 16
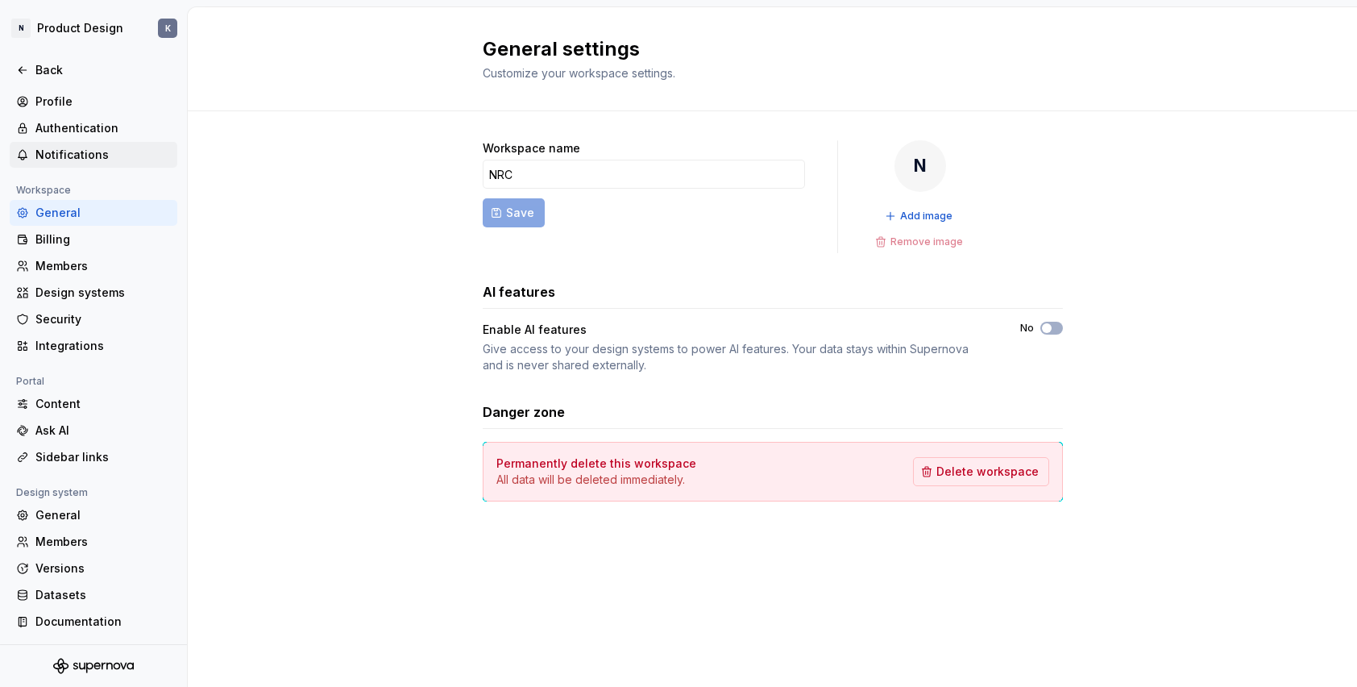
click at [103, 149] on div "Notifications" at bounding box center [102, 155] width 135 height 16
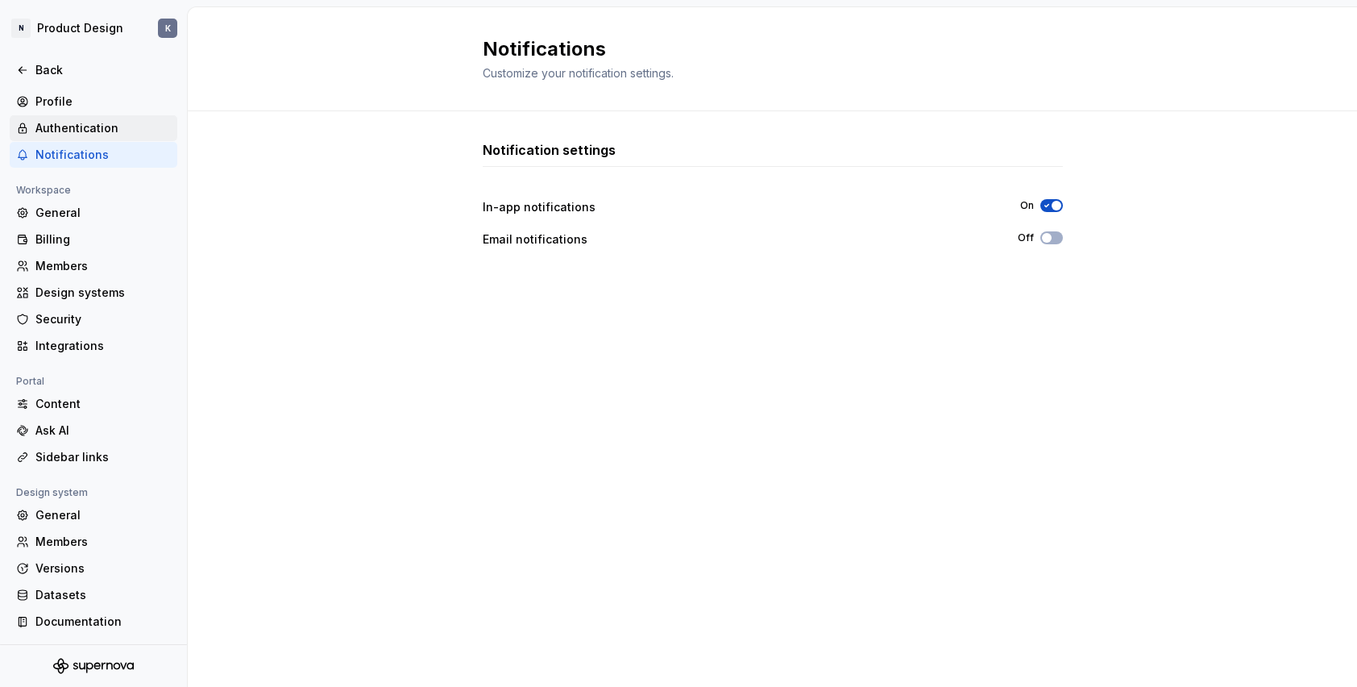
click at [99, 120] on div "Authentication" at bounding box center [102, 128] width 135 height 16
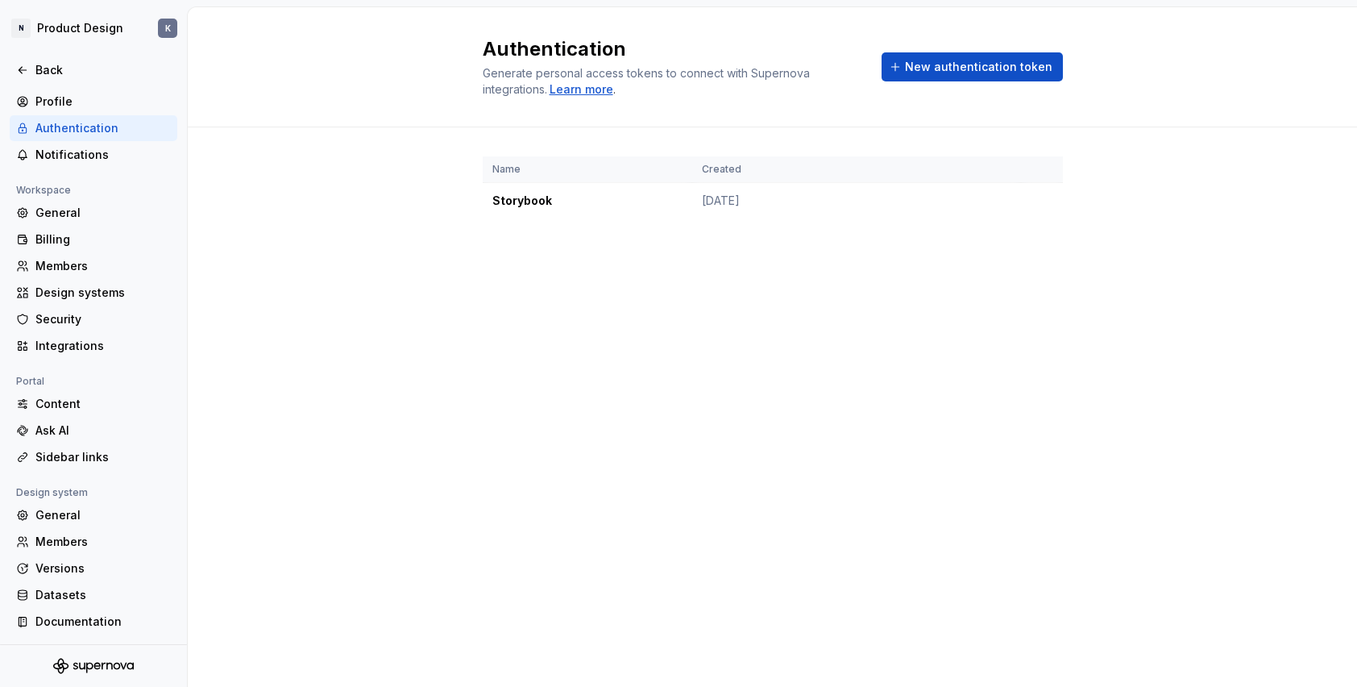
click at [601, 87] on div "Learn more" at bounding box center [582, 89] width 64 height 16
click at [47, 290] on div "Design systems" at bounding box center [102, 292] width 135 height 16
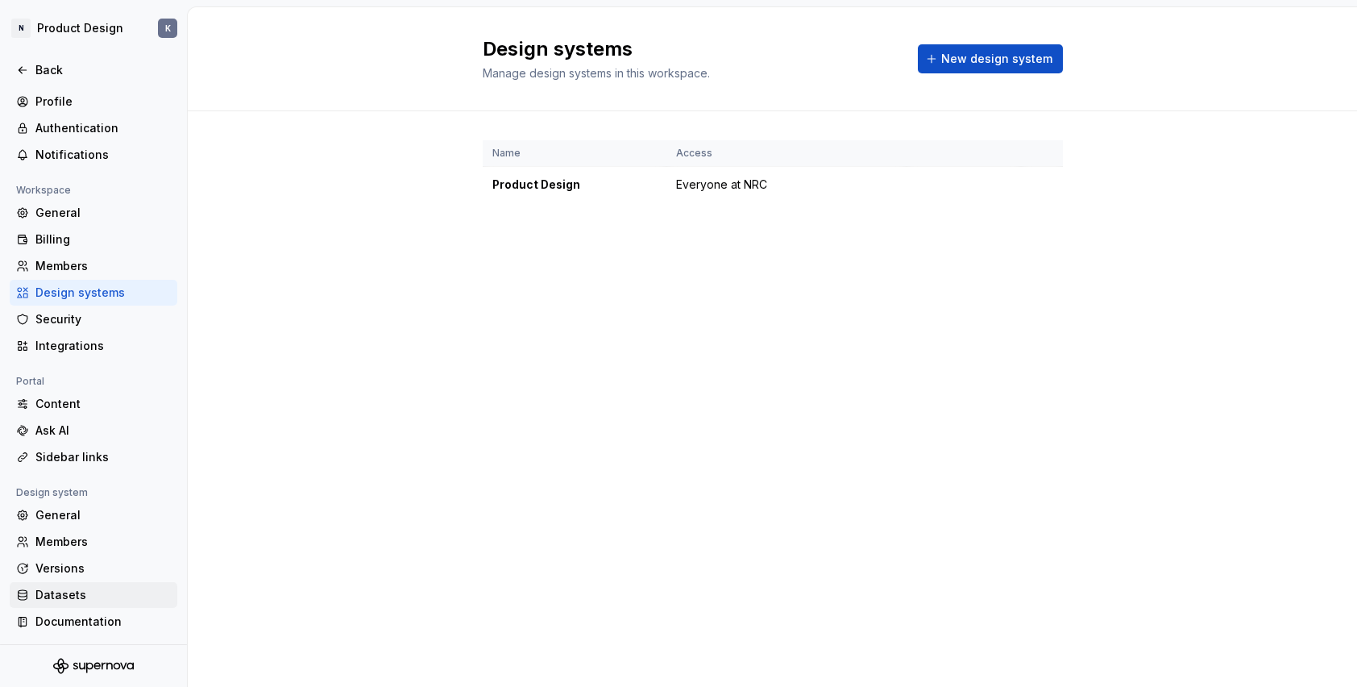
click at [102, 592] on div "Datasets" at bounding box center [102, 595] width 135 height 16
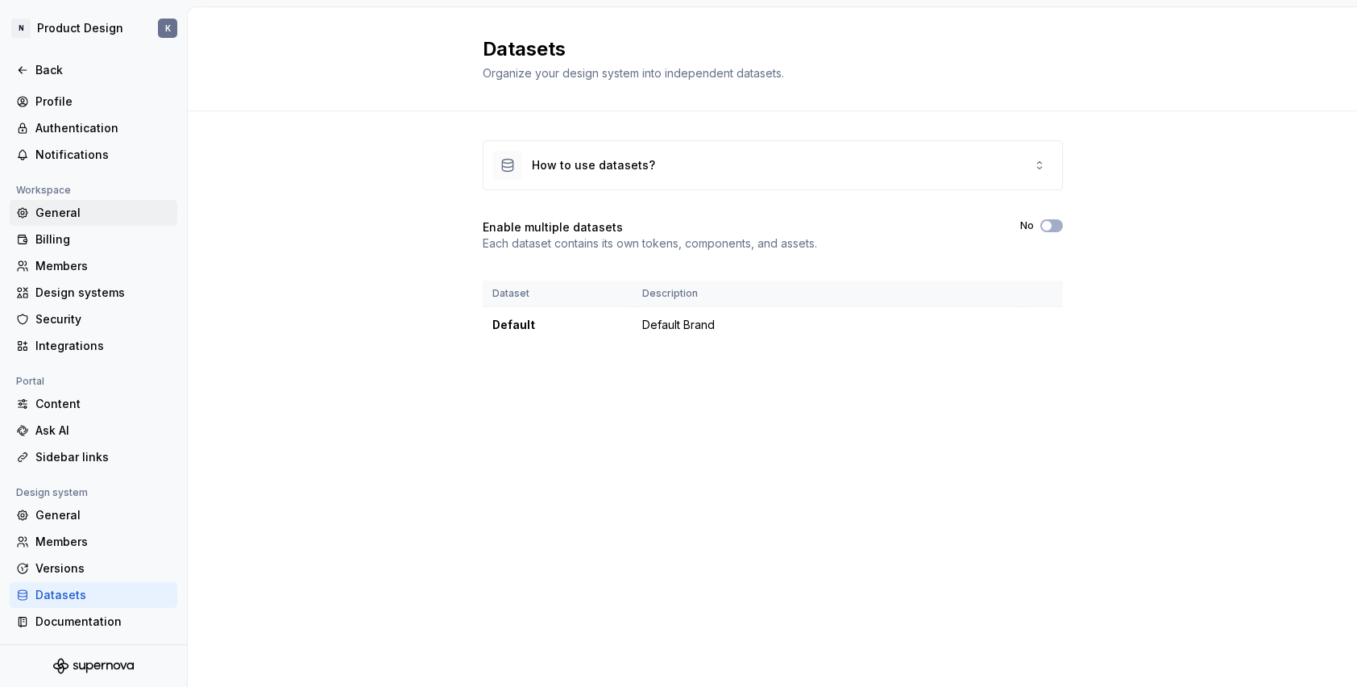
click at [73, 210] on div "General" at bounding box center [102, 213] width 135 height 16
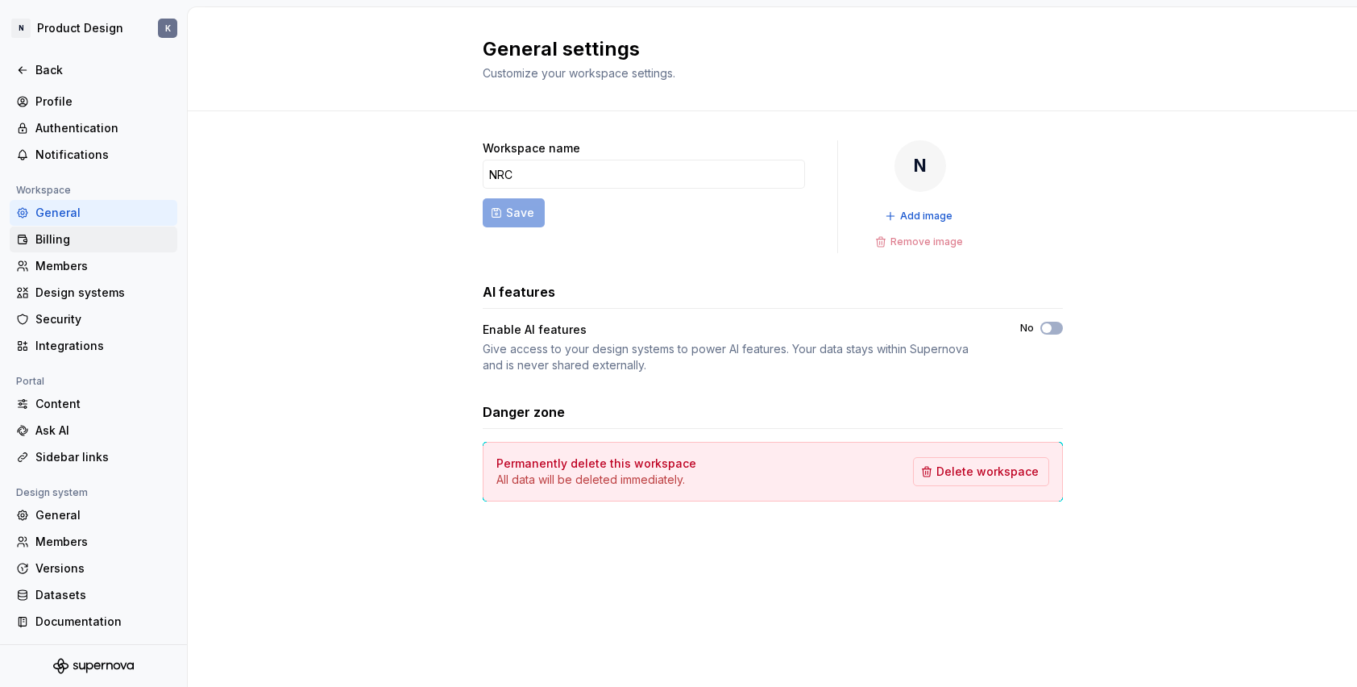
click at [65, 242] on div "Billing" at bounding box center [102, 239] width 135 height 16
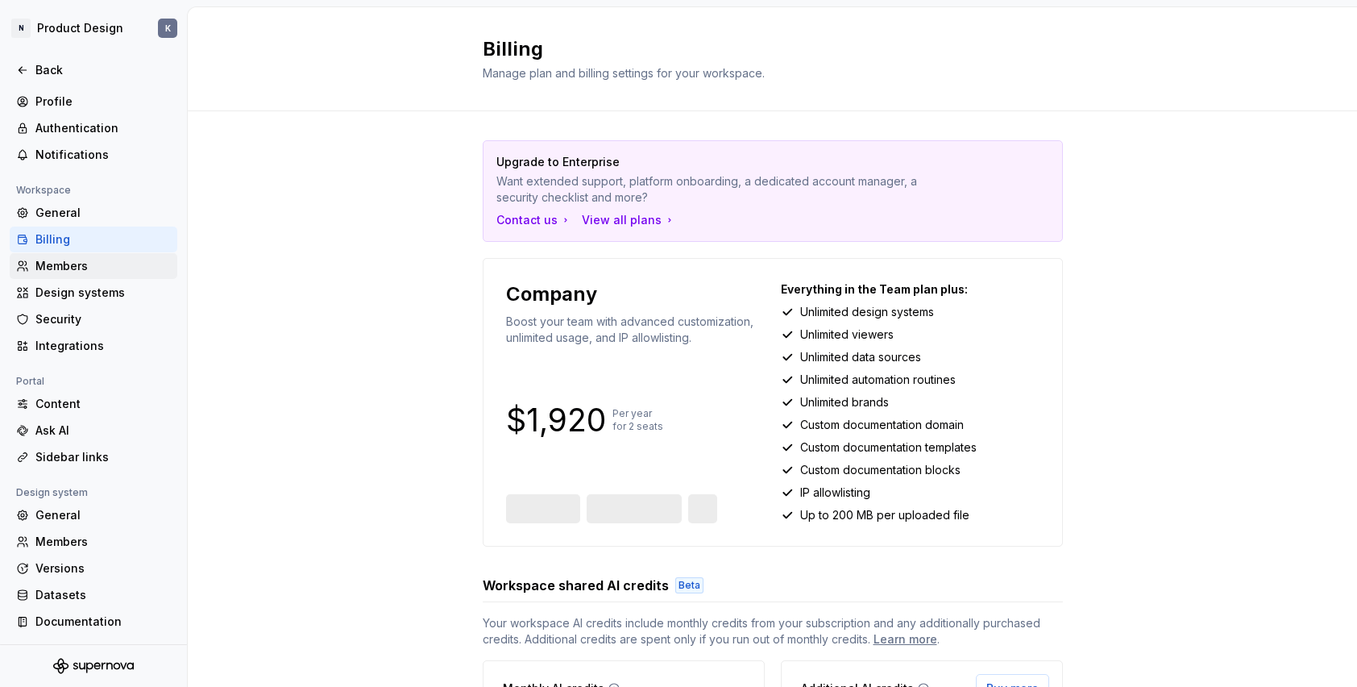
click at [77, 264] on div "Members" at bounding box center [102, 266] width 135 height 16
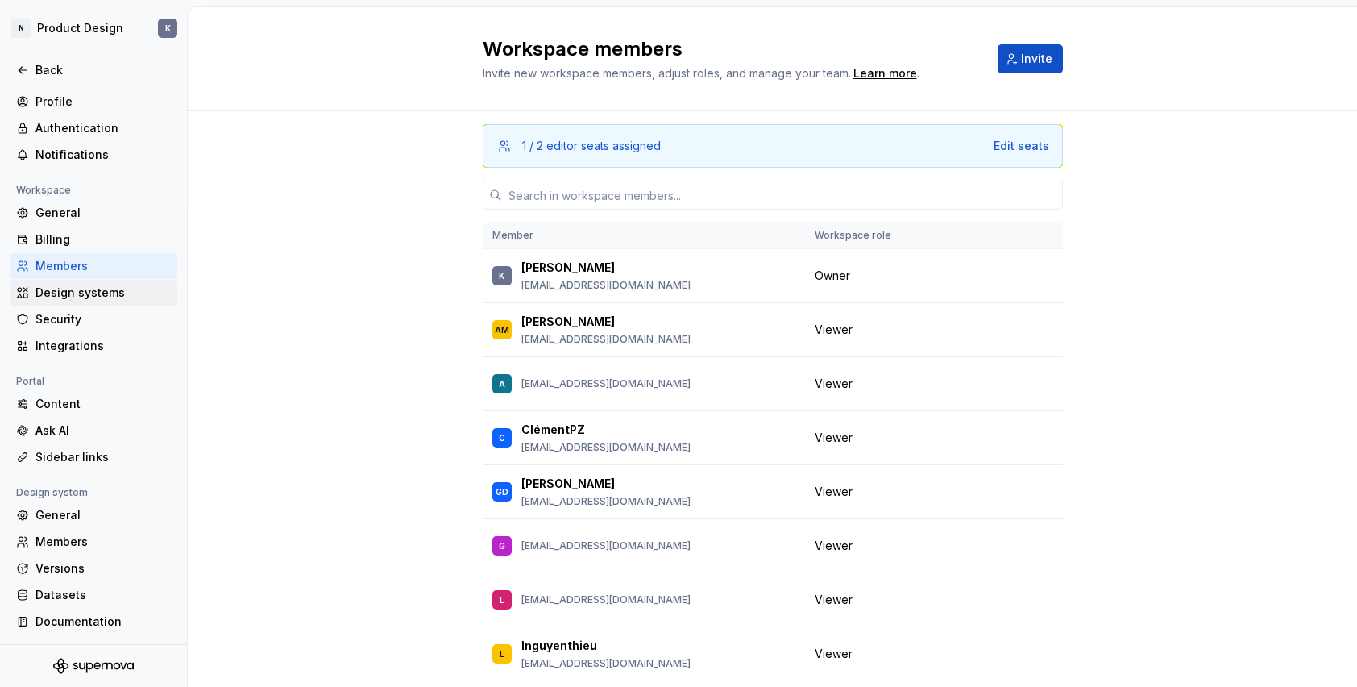
click at [75, 285] on div "Design systems" at bounding box center [102, 292] width 135 height 16
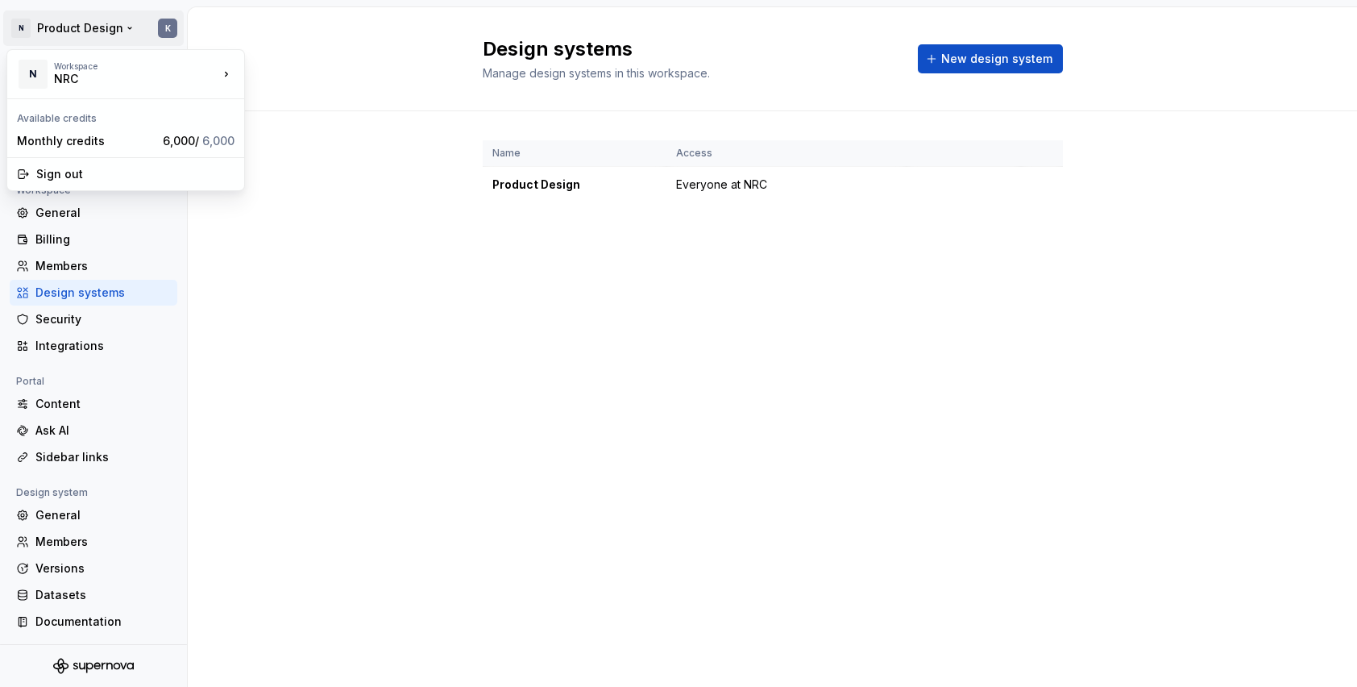
click at [27, 23] on html "N Product Design K Back Account Profile Authentication Notifications Workspace …" at bounding box center [678, 343] width 1357 height 687
click at [281, 63] on div "NRC" at bounding box center [323, 70] width 105 height 16
